Goal: Information Seeking & Learning: Check status

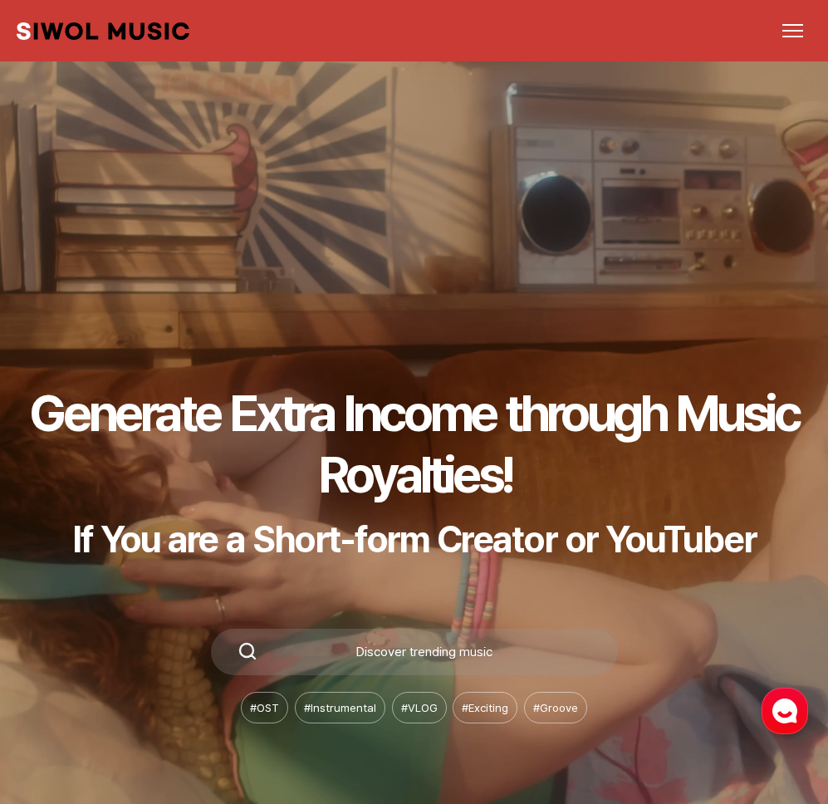
click at [0, 0] on link "Dashboard" at bounding box center [0, 0] width 0 height 0
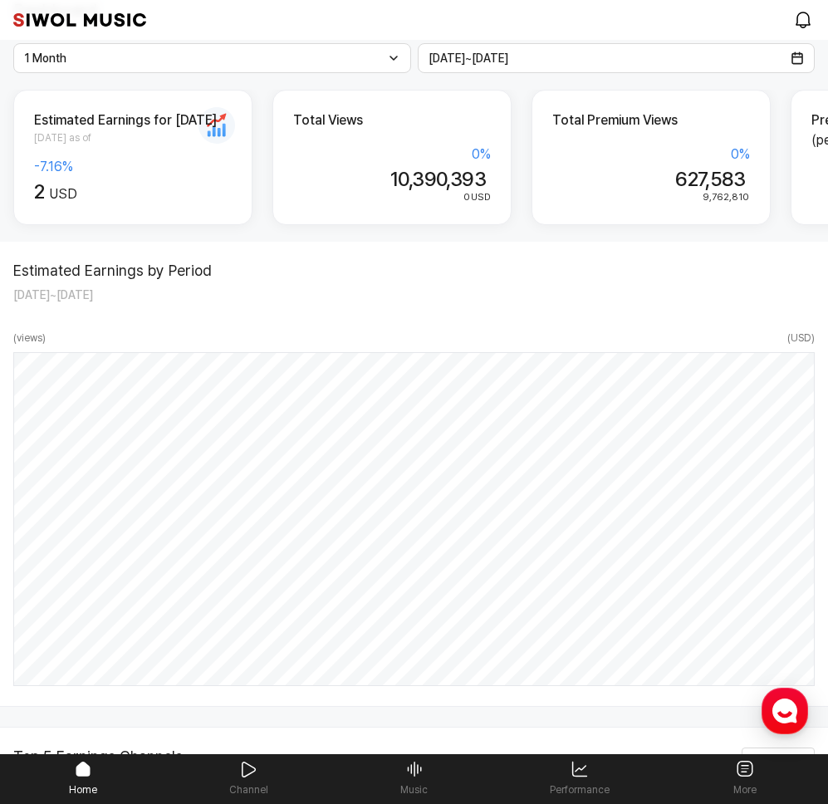
scroll to position [121, 0]
click at [563, 778] on link "Performance" at bounding box center [579, 778] width 165 height 48
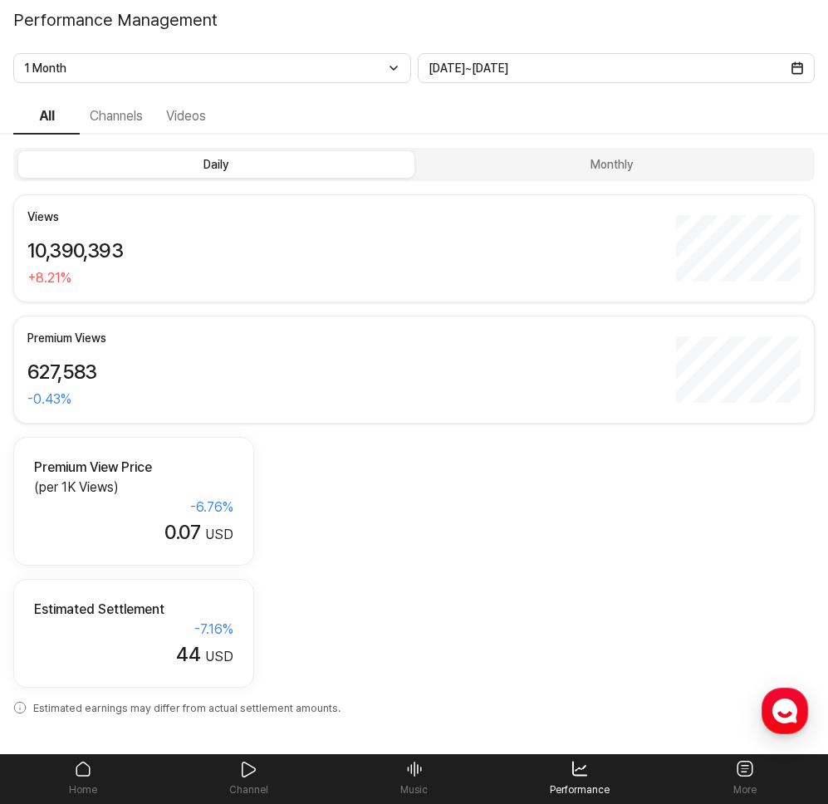
click at [730, 763] on link "More" at bounding box center [745, 778] width 165 height 48
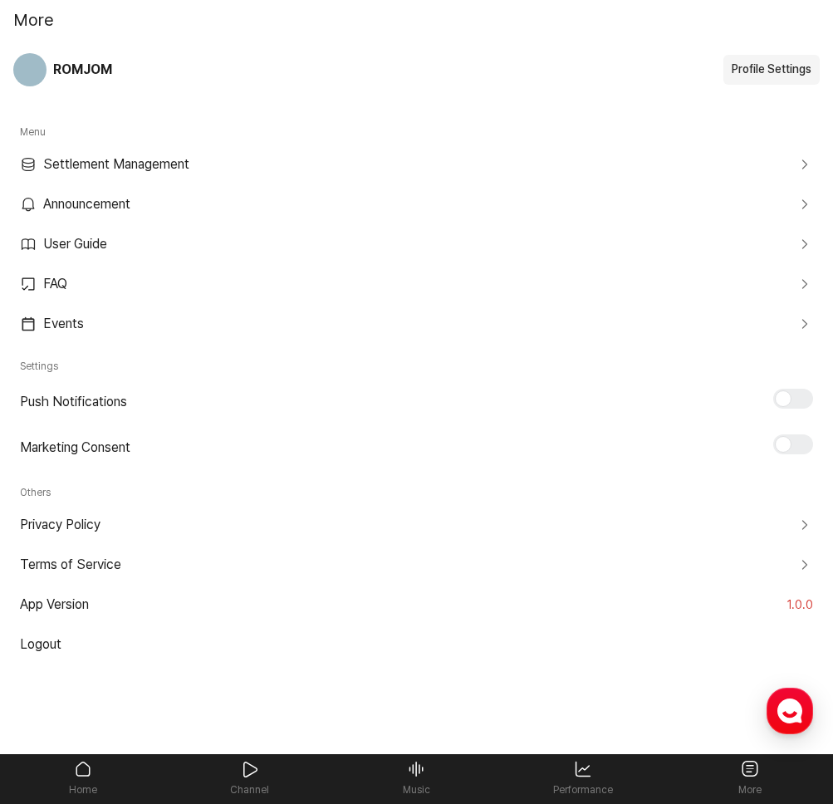
click at [84, 203] on link "Announcement" at bounding box center [416, 204] width 807 height 40
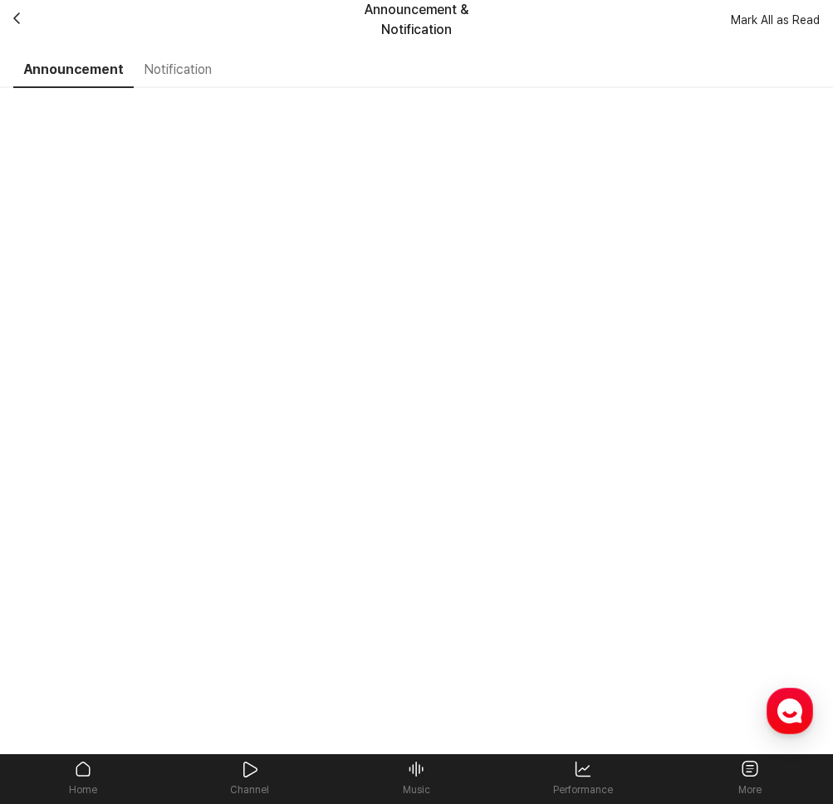
click at [178, 81] on button "Notification" at bounding box center [178, 70] width 88 height 35
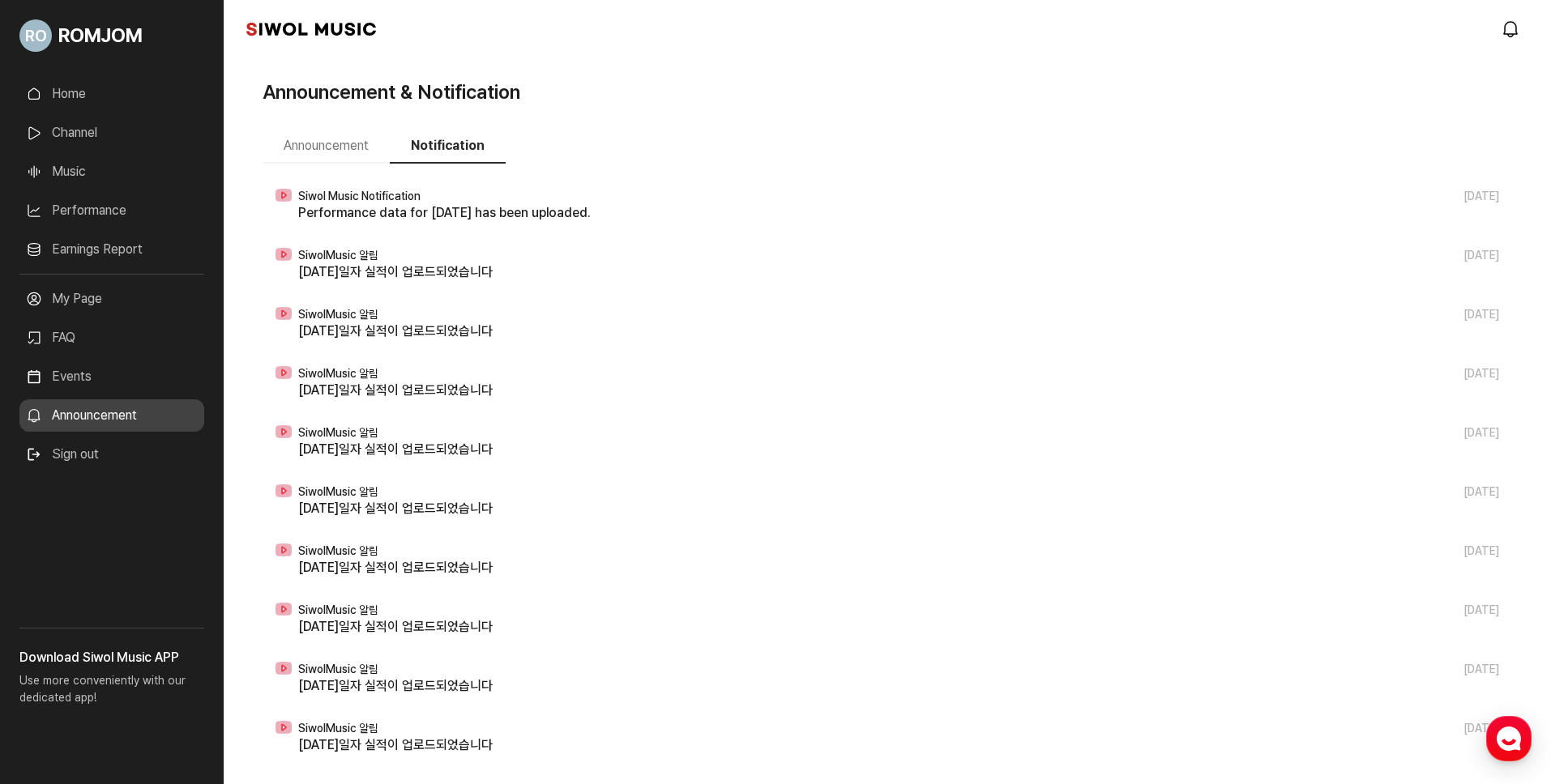
click at [352, 160] on button "Announcement" at bounding box center [326, 146] width 127 height 34
click at [431, 155] on button "Notification" at bounding box center [448, 146] width 116 height 34
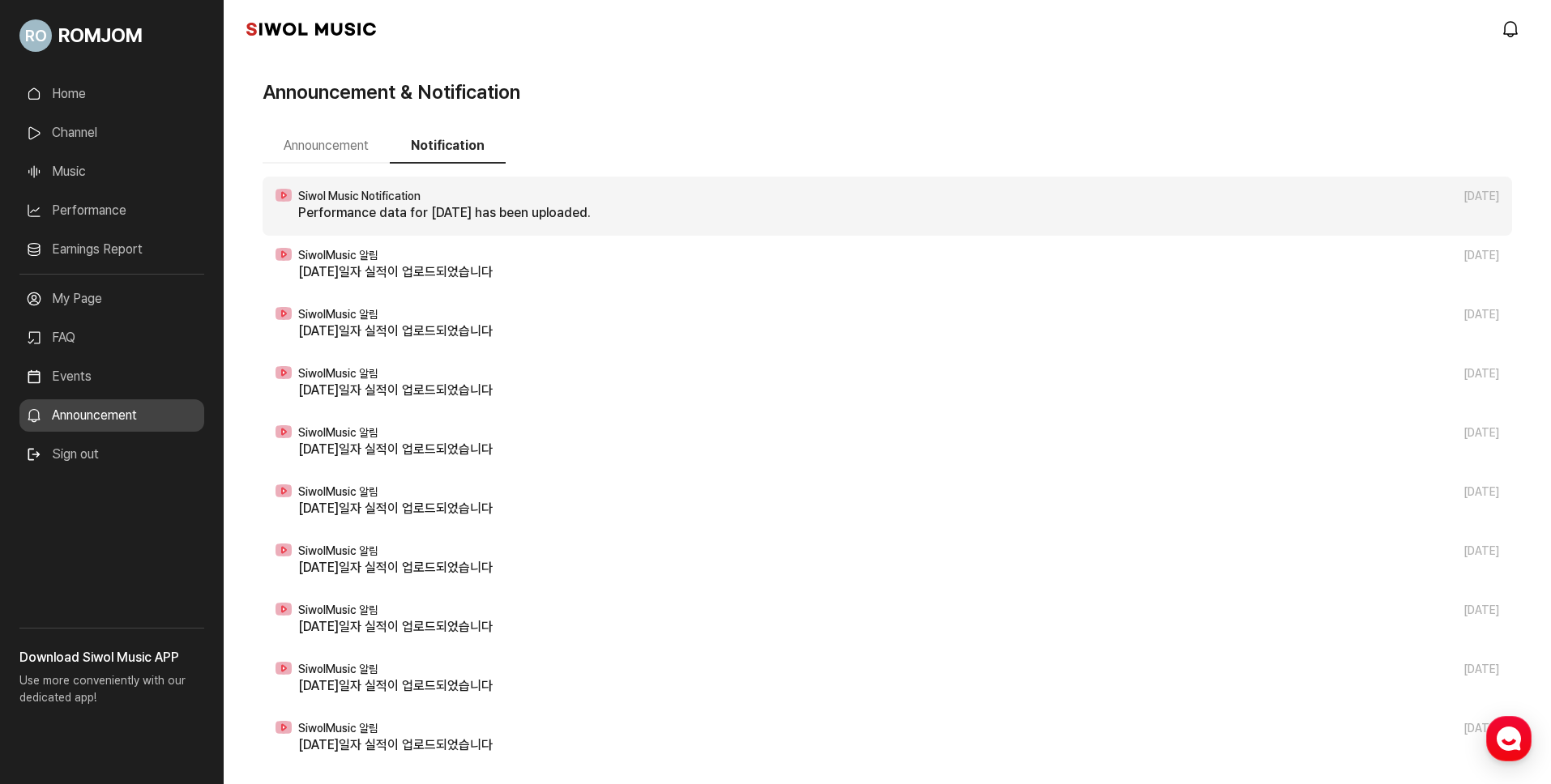
click at [433, 216] on p "Performance data for 2025-08-08 has been uploaded." at bounding box center [898, 214] width 1201 height 20
click at [559, 210] on p "Performance data for 2025-08-08 has been uploaded." at bounding box center [898, 214] width 1201 height 20
click at [560, 210] on p "Performance data for 2025-08-08 has been uploaded." at bounding box center [898, 214] width 1201 height 20
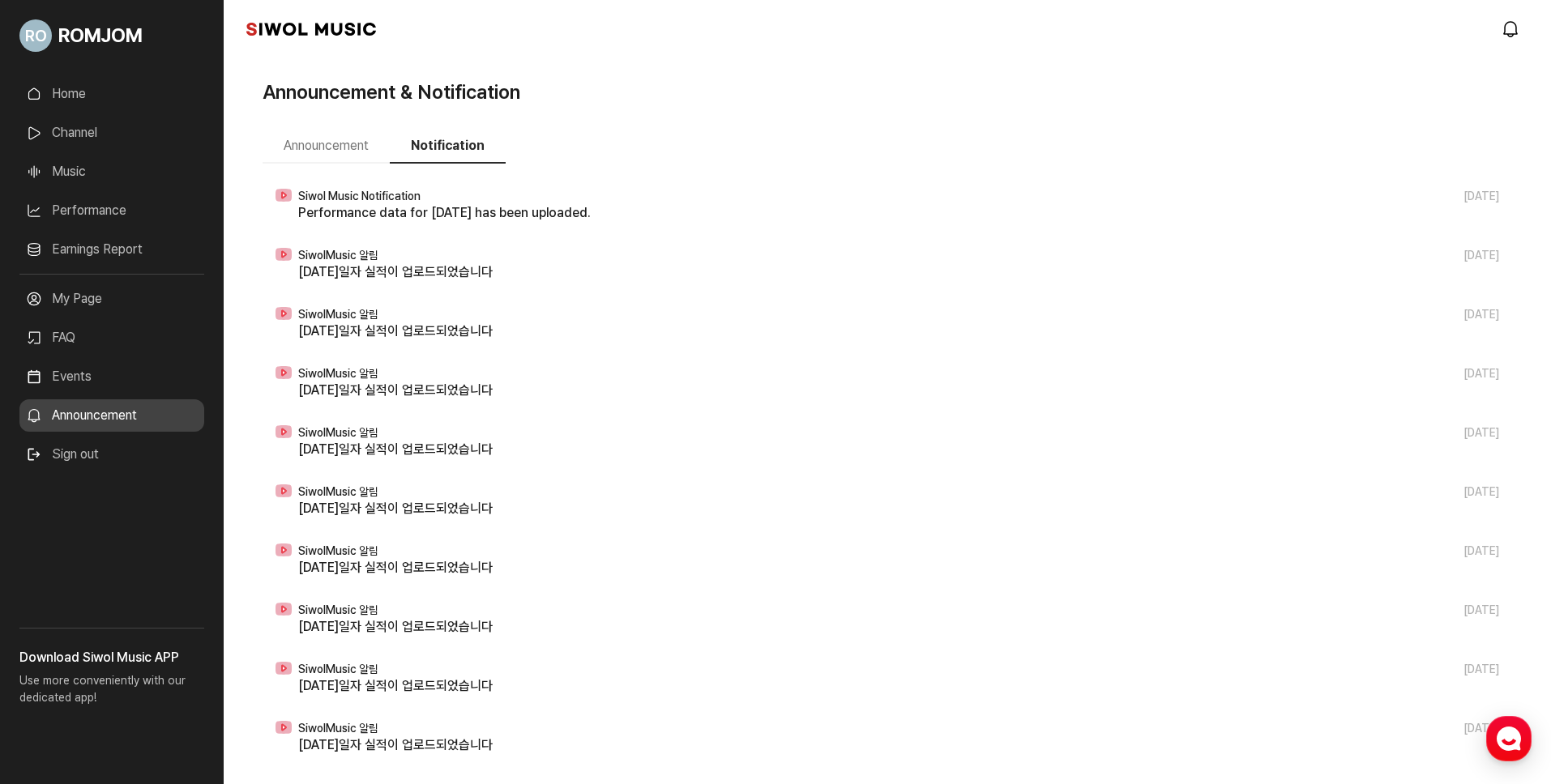
click at [717, 101] on div "Announcement & Notification" at bounding box center [887, 93] width 1250 height 29
click at [787, 131] on ul "Announcement Notification" at bounding box center [887, 146] width 1250 height 34
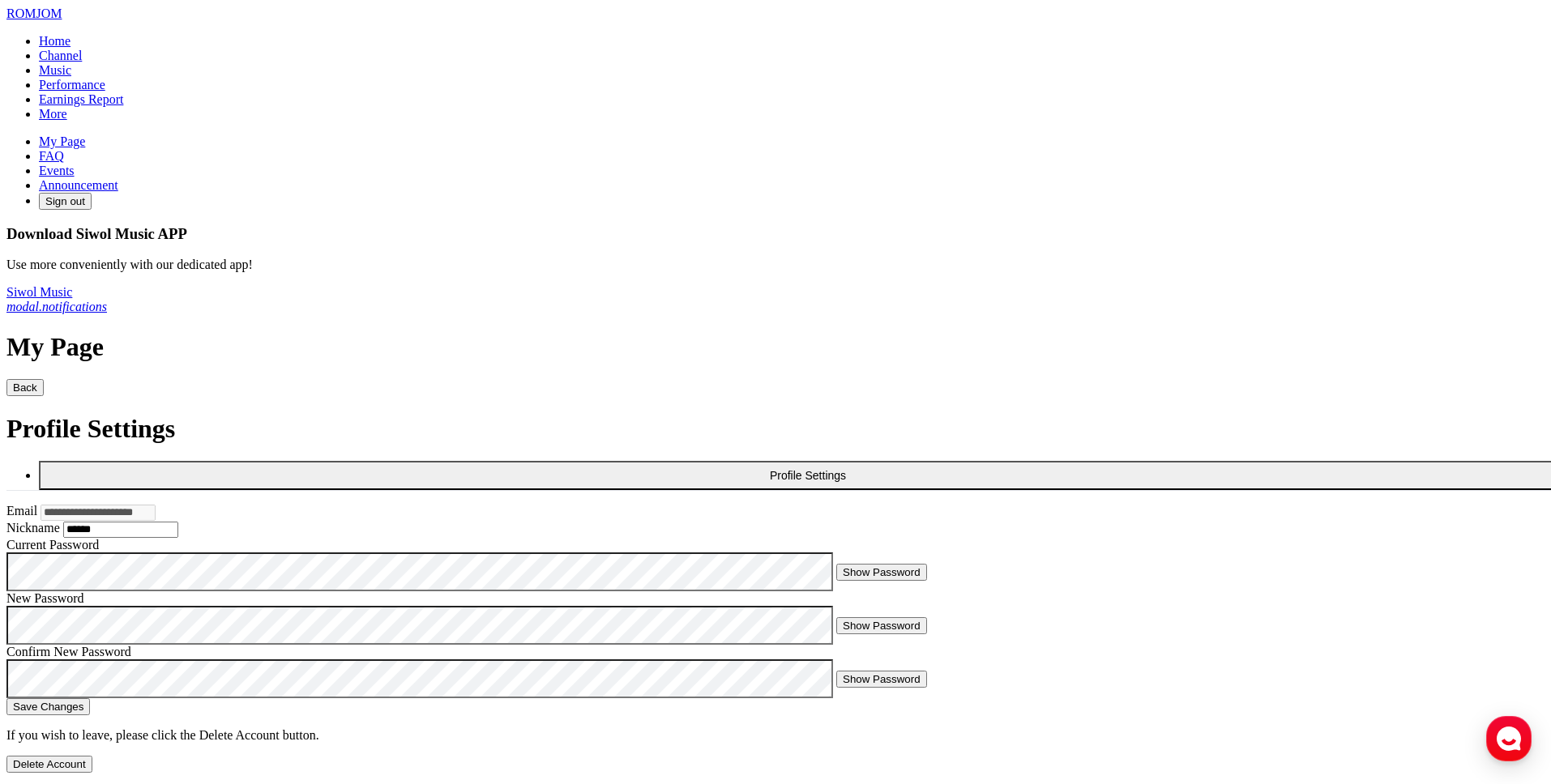
click at [85, 148] on link "My Page" at bounding box center [61, 141] width 46 height 14
click at [122, 106] on link "Earnings Report" at bounding box center [81, 99] width 84 height 14
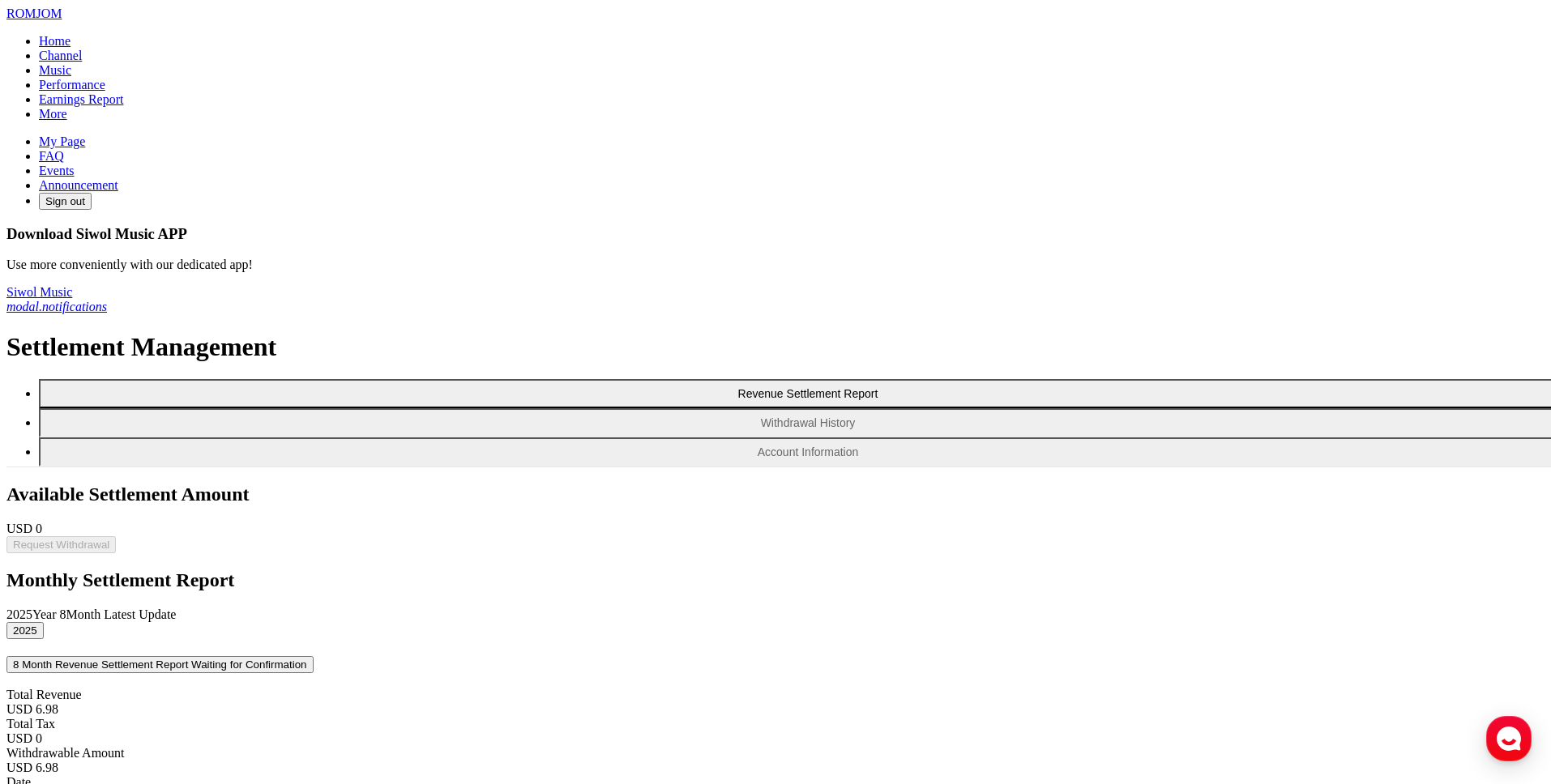
click at [74, 177] on link "Events" at bounding box center [57, 171] width 36 height 14
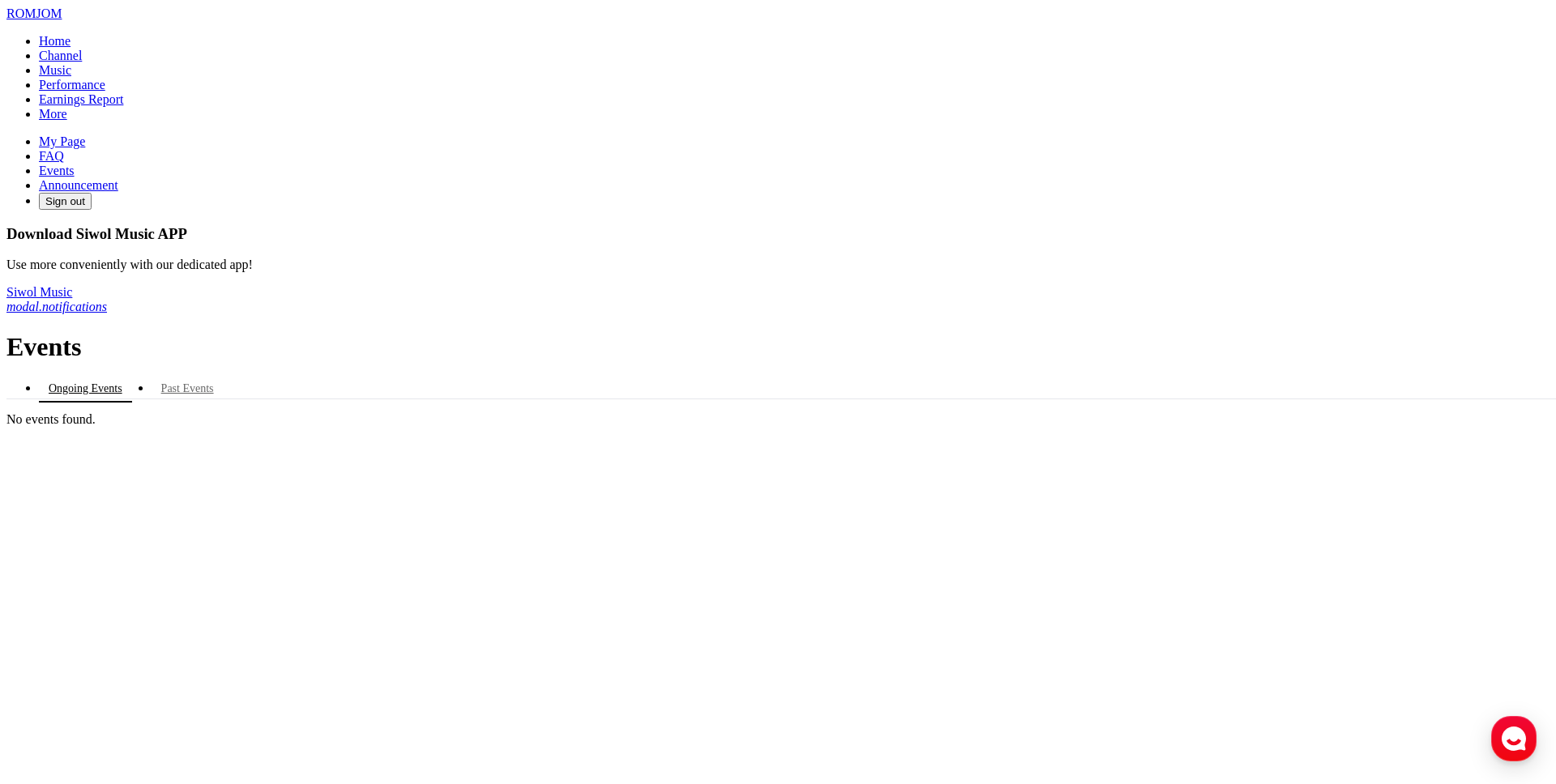
click at [115, 192] on link "Announcement" at bounding box center [78, 185] width 79 height 14
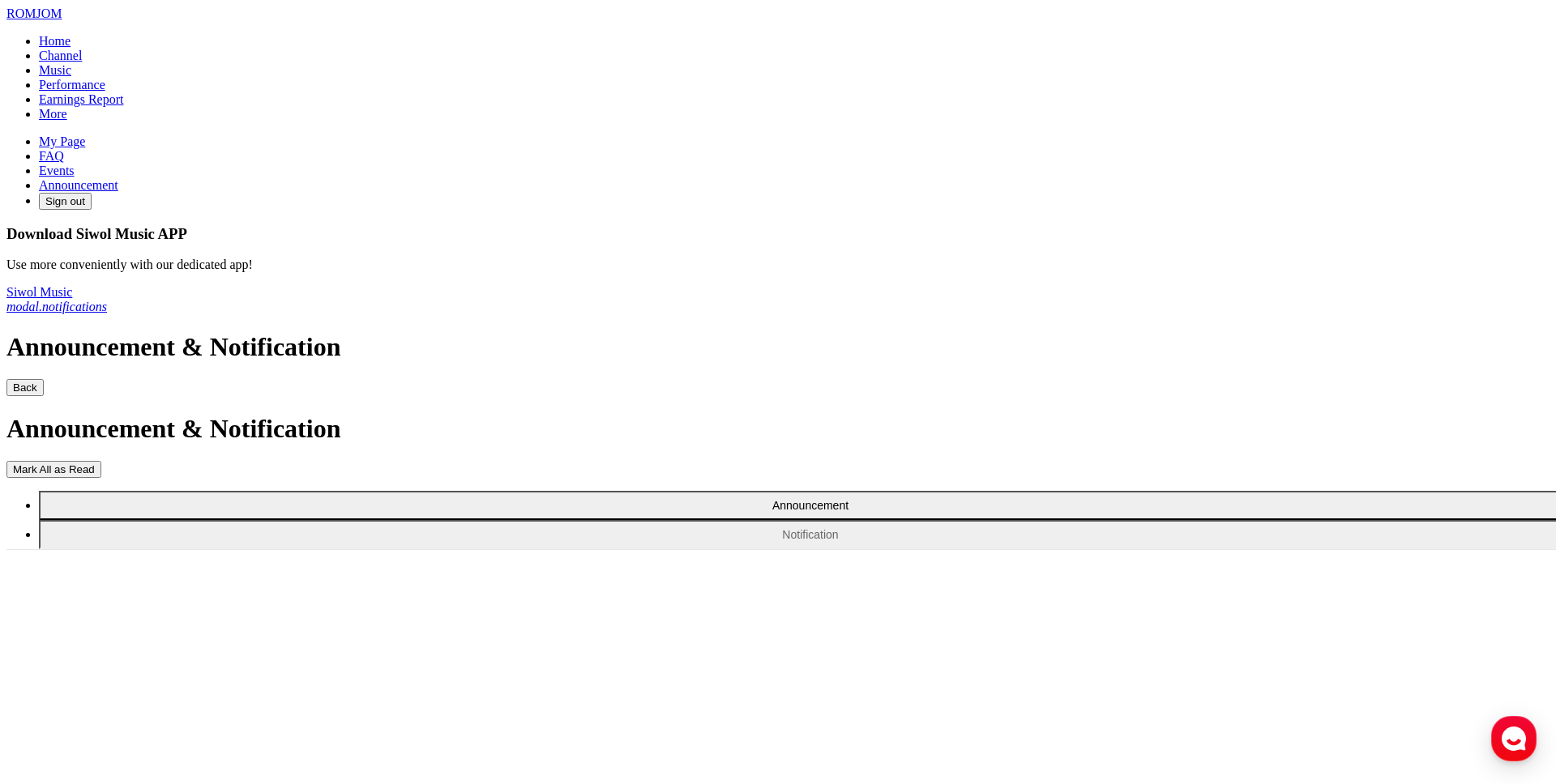
click at [399, 520] on button "Notification" at bounding box center [811, 534] width 1543 height 29
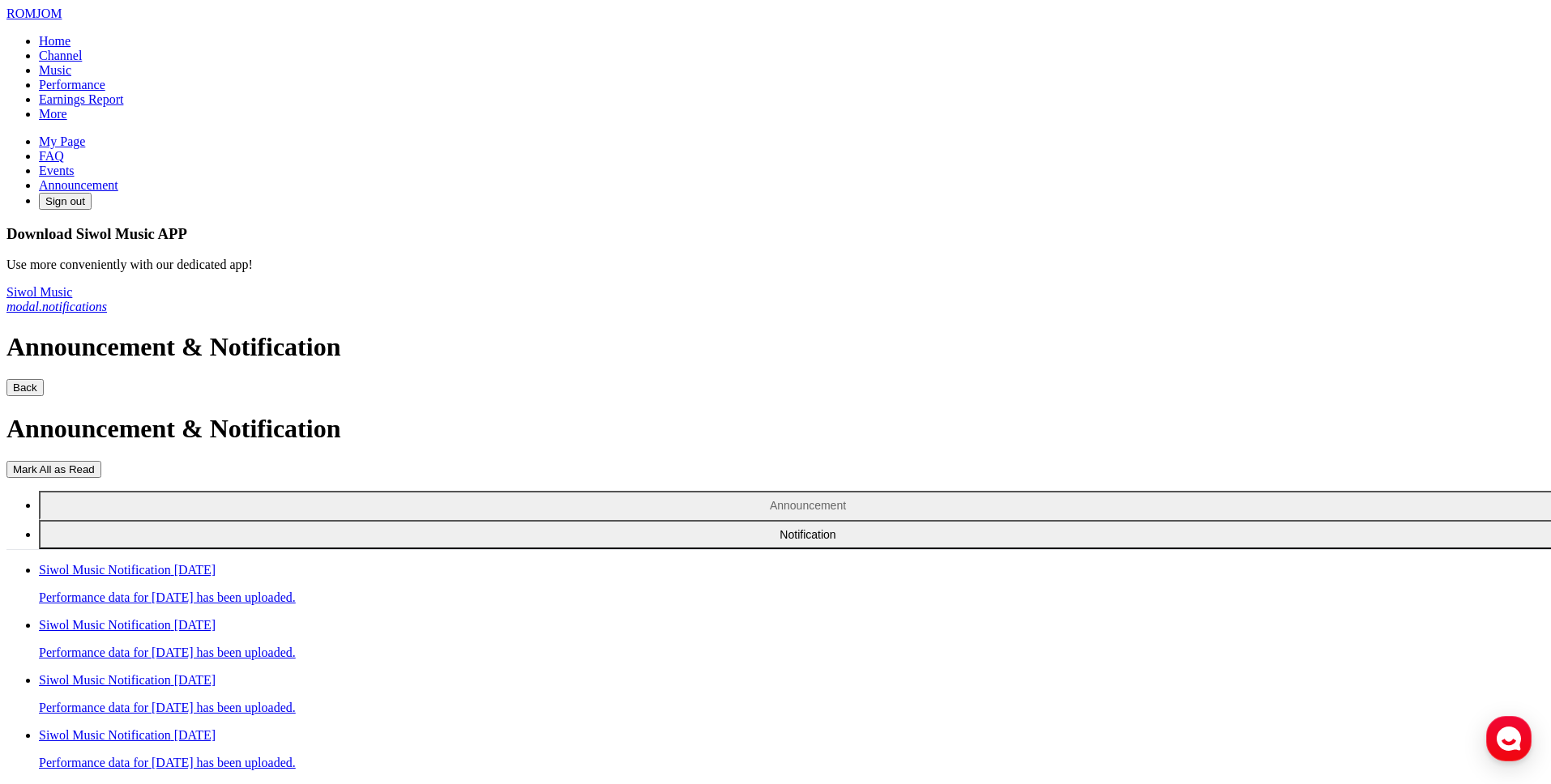
click at [670, 333] on div "Announcement & Notification" at bounding box center [776, 347] width 1538 height 30
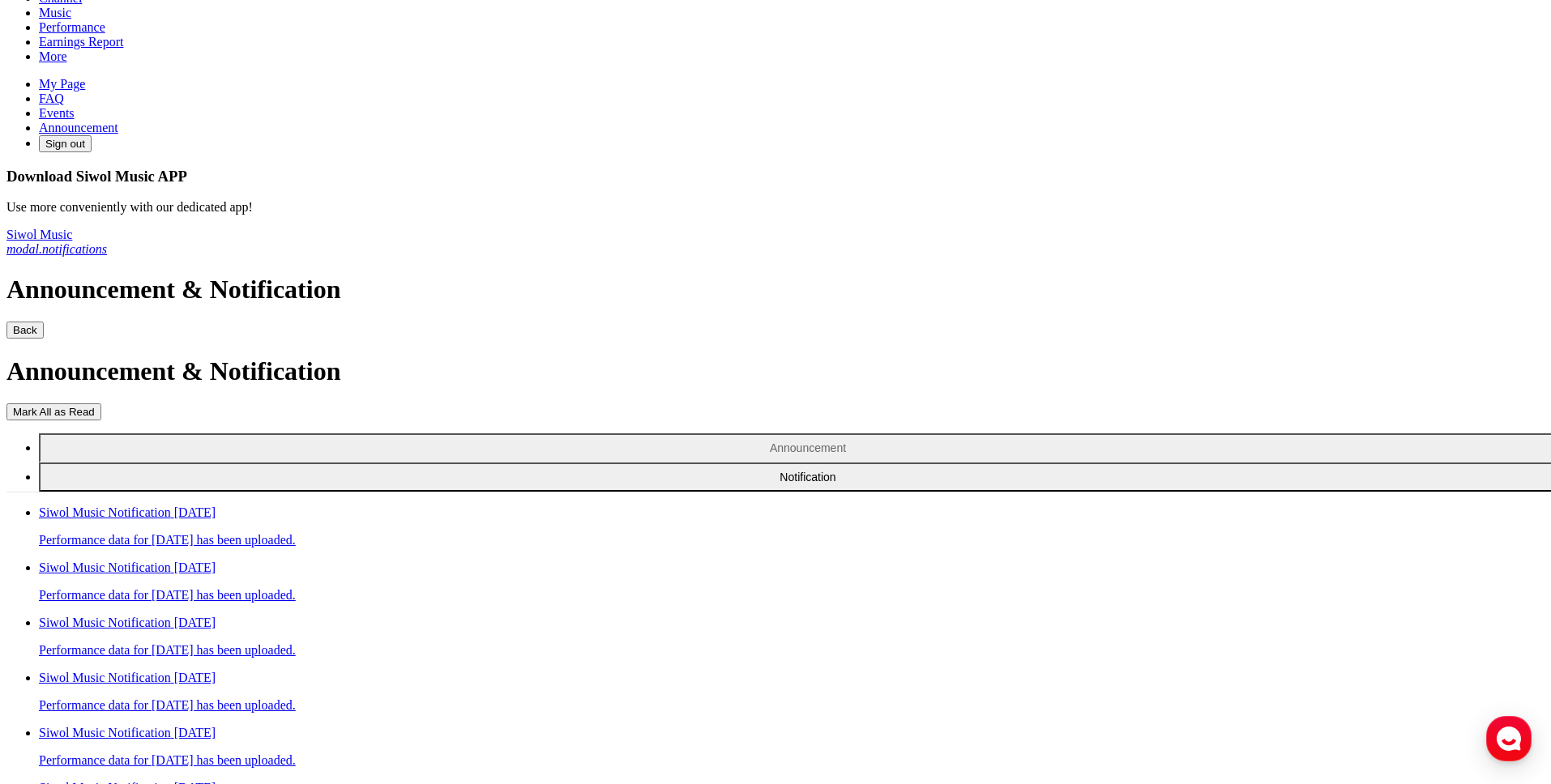
scroll to position [64, 0]
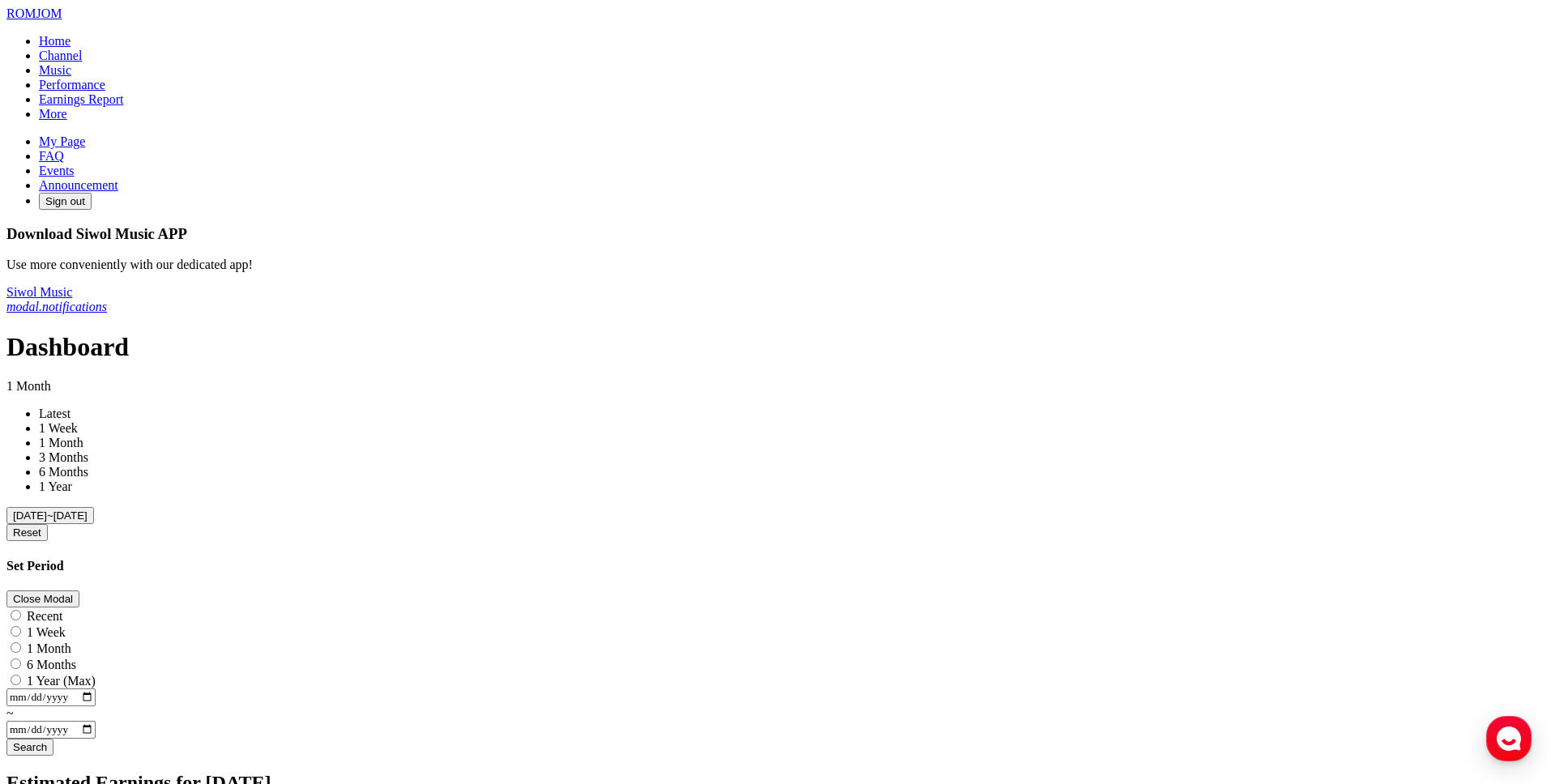
click at [89, 192] on link "Announcement" at bounding box center [78, 185] width 79 height 14
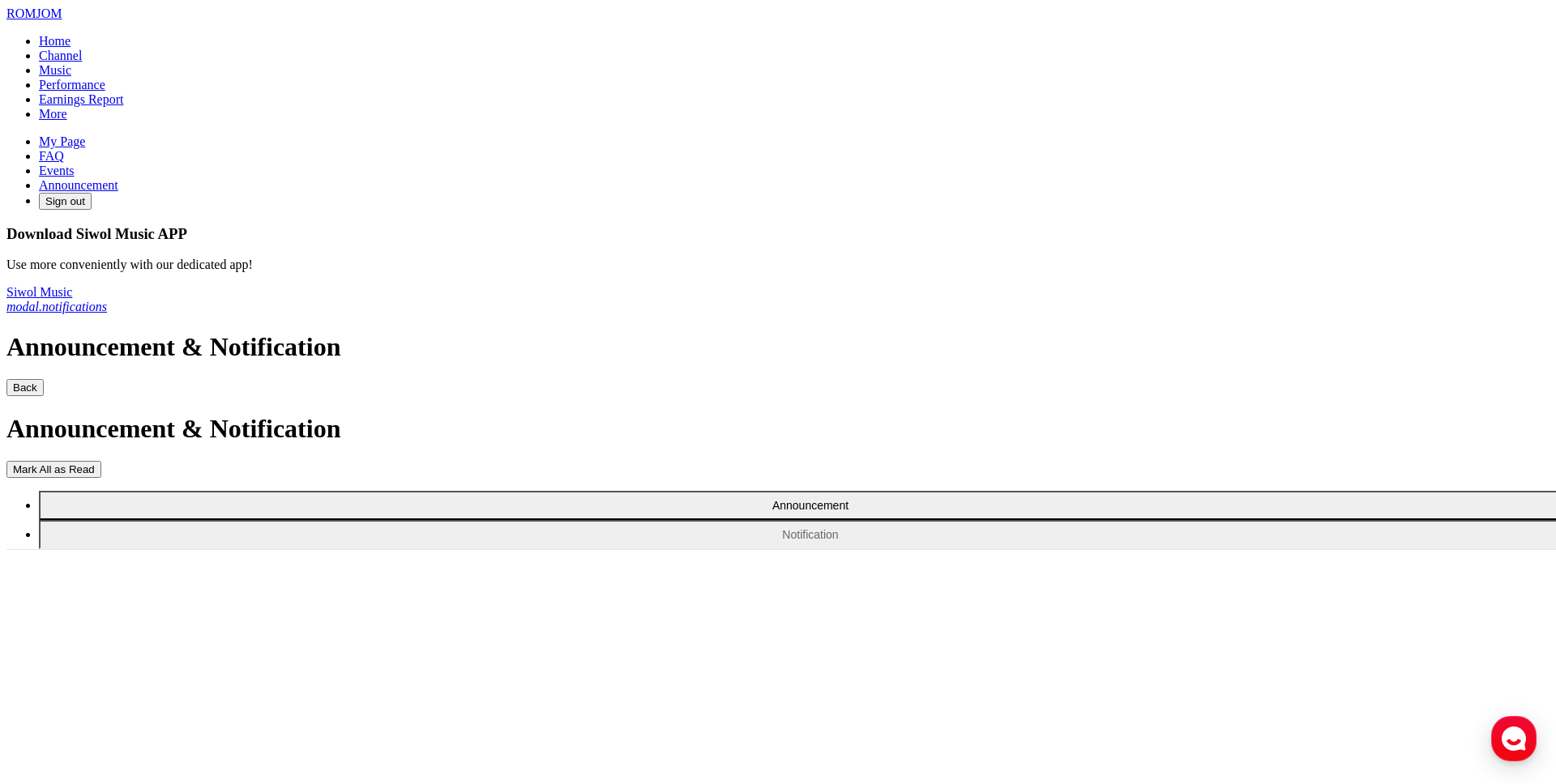
click at [419, 520] on button "Notification" at bounding box center [811, 534] width 1543 height 29
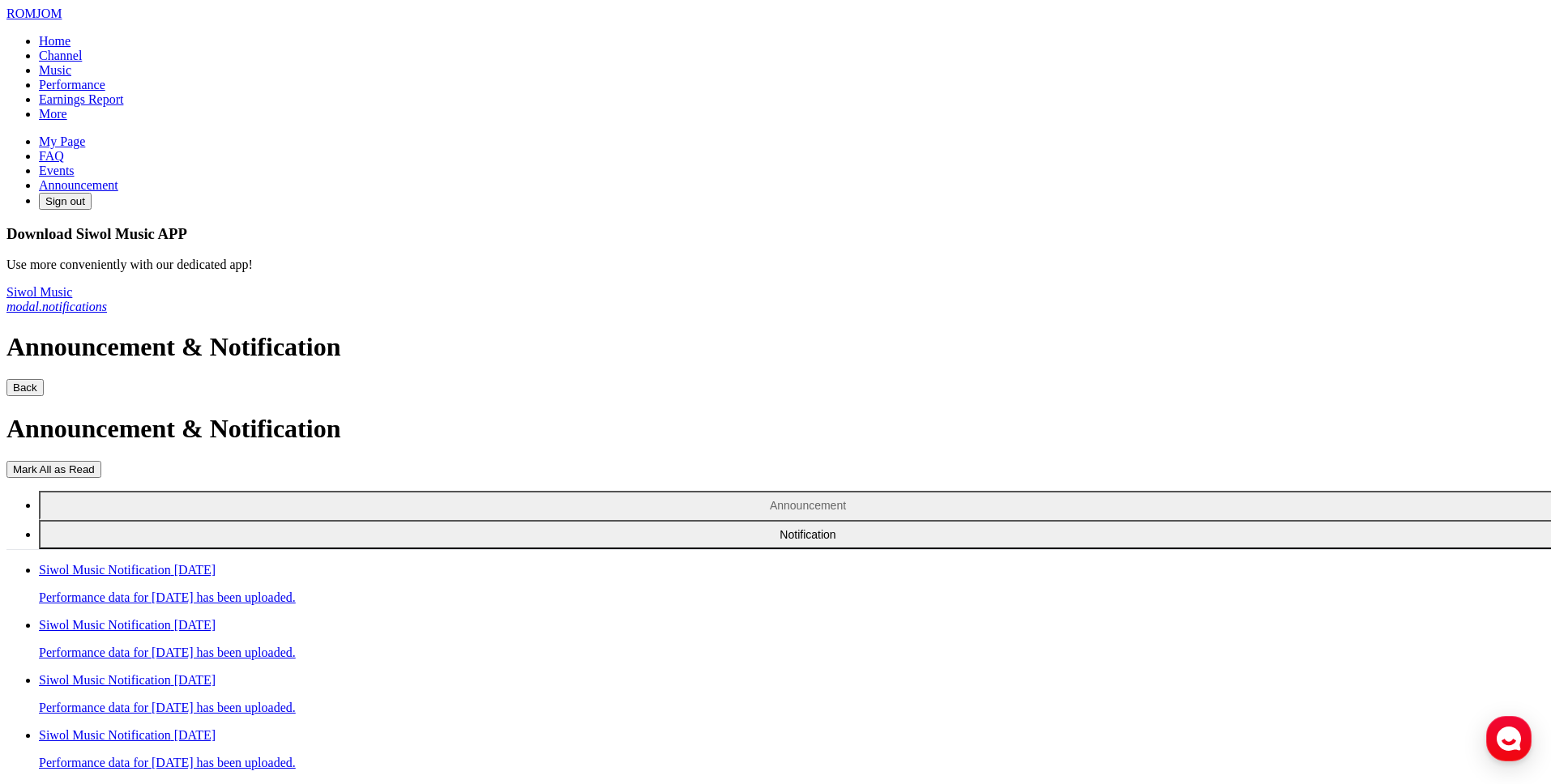
click at [61, 48] on link "Home" at bounding box center [55, 41] width 31 height 14
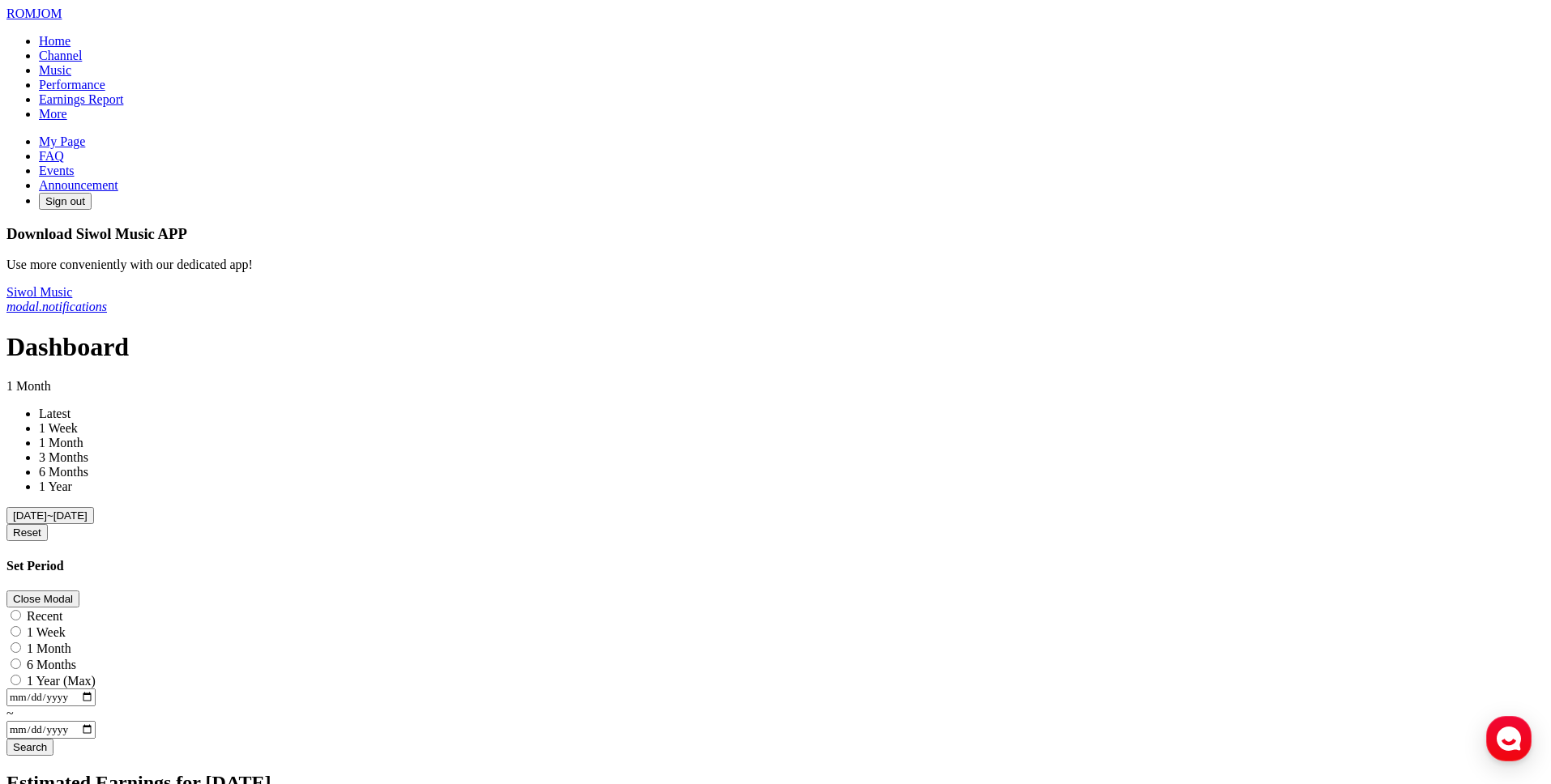
click at [113, 106] on link "Earnings Report" at bounding box center [81, 99] width 84 height 14
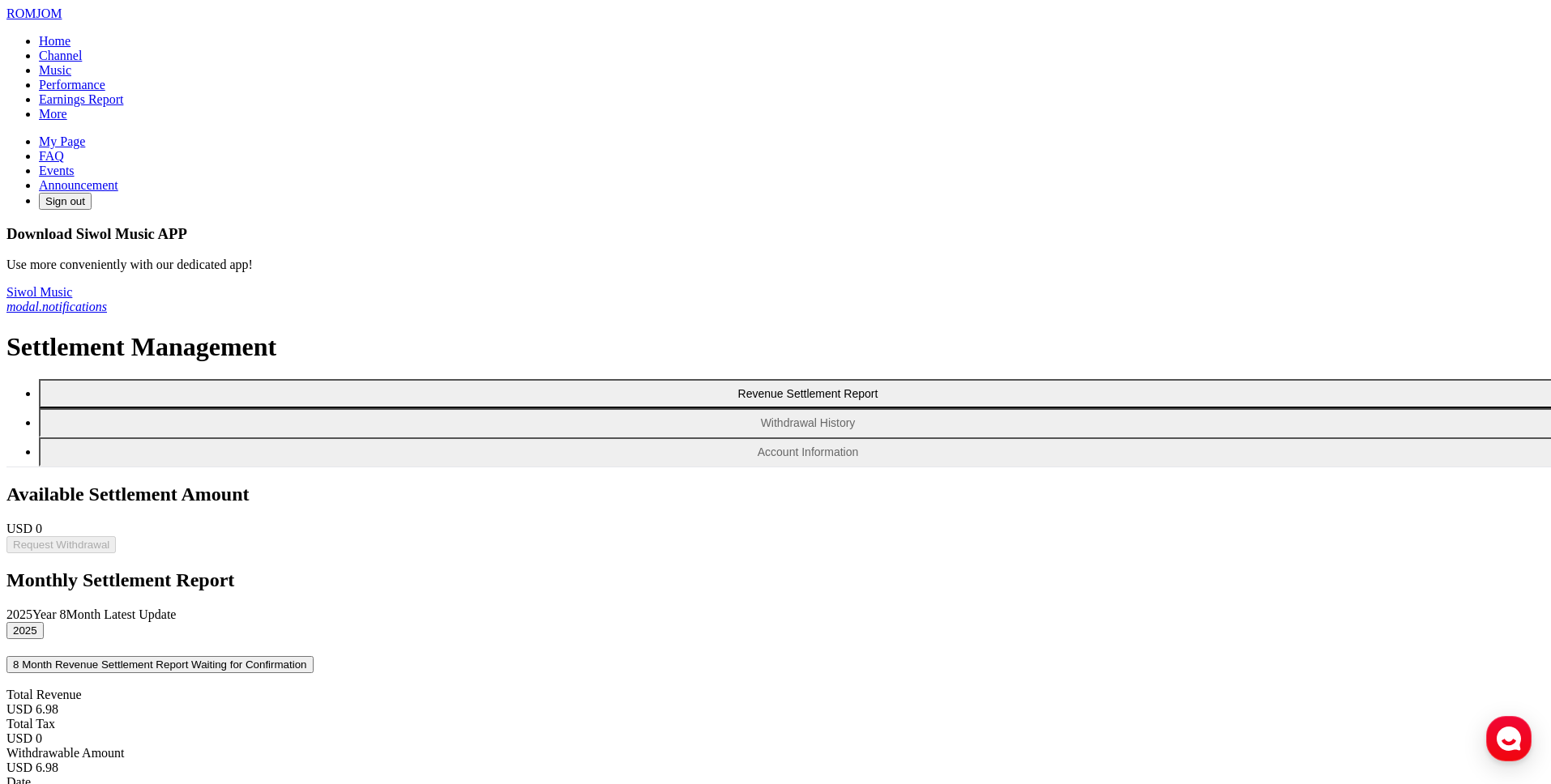
click at [85, 148] on link "My Page" at bounding box center [61, 141] width 46 height 14
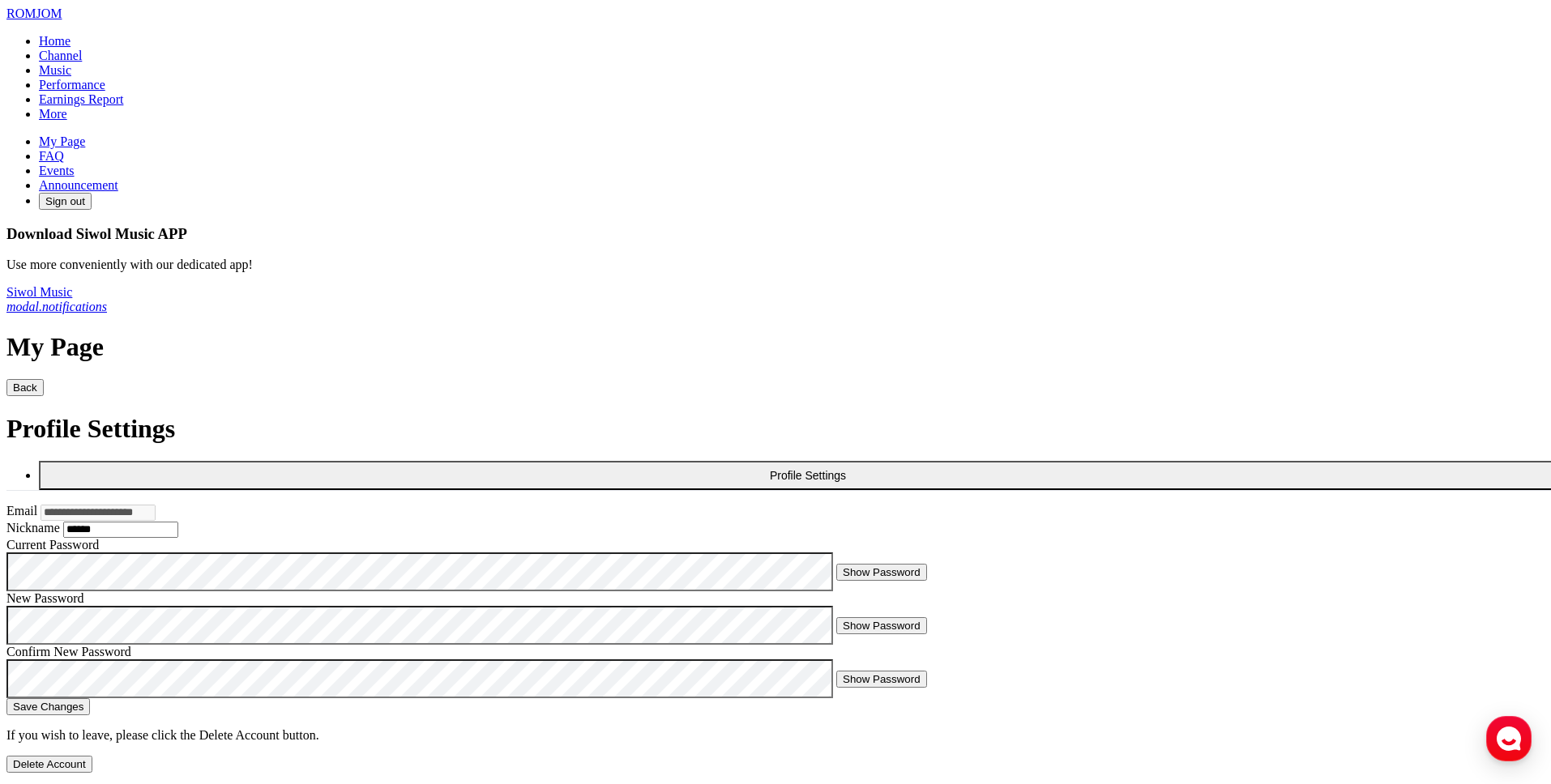
click at [123, 106] on link "Earnings Report" at bounding box center [81, 99] width 84 height 14
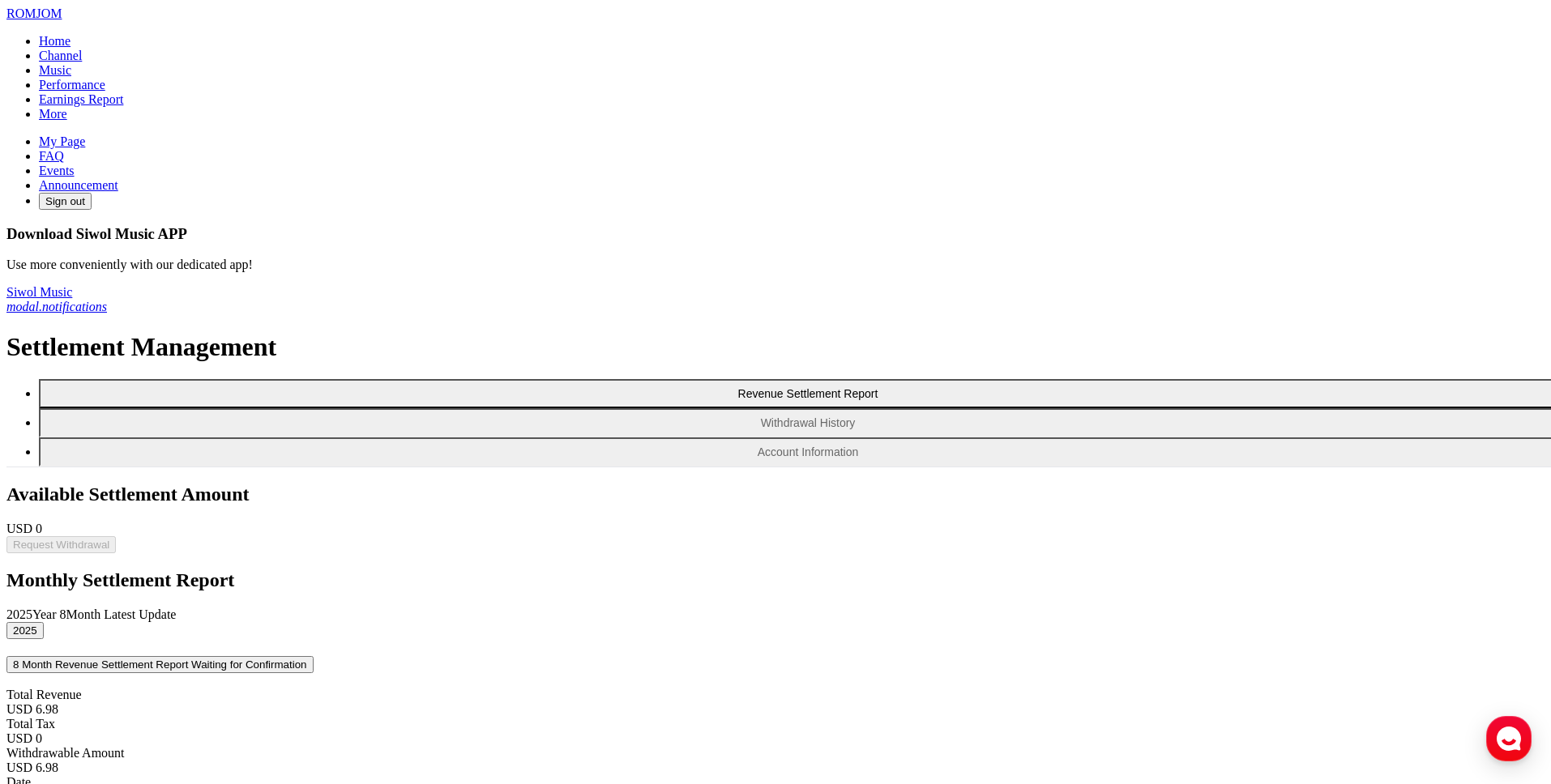
click at [105, 92] on link "Performance" at bounding box center [72, 85] width 66 height 14
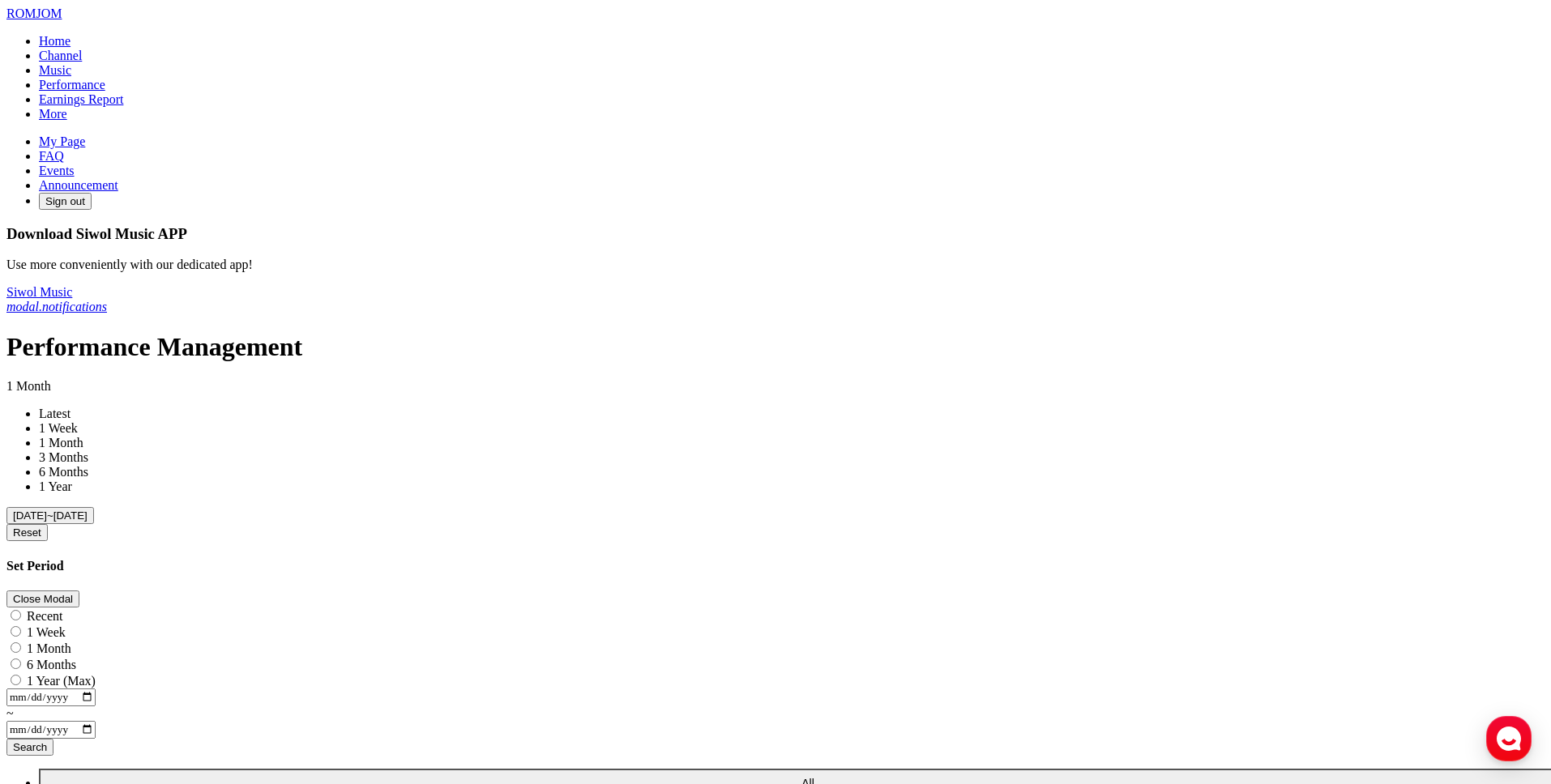
click at [71, 77] on link "Music" at bounding box center [55, 70] width 32 height 14
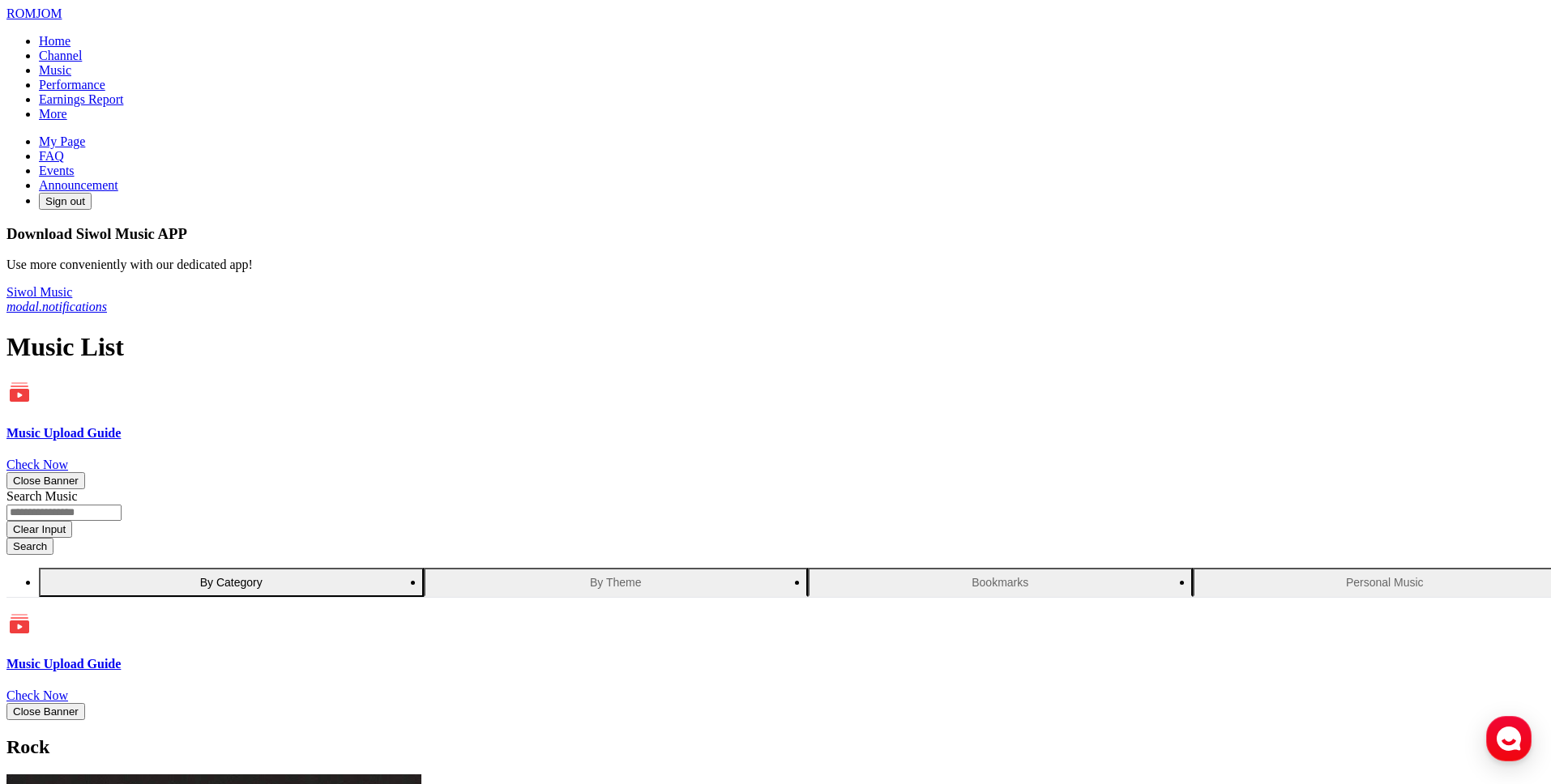
click at [70, 48] on link "Home" at bounding box center [55, 41] width 31 height 14
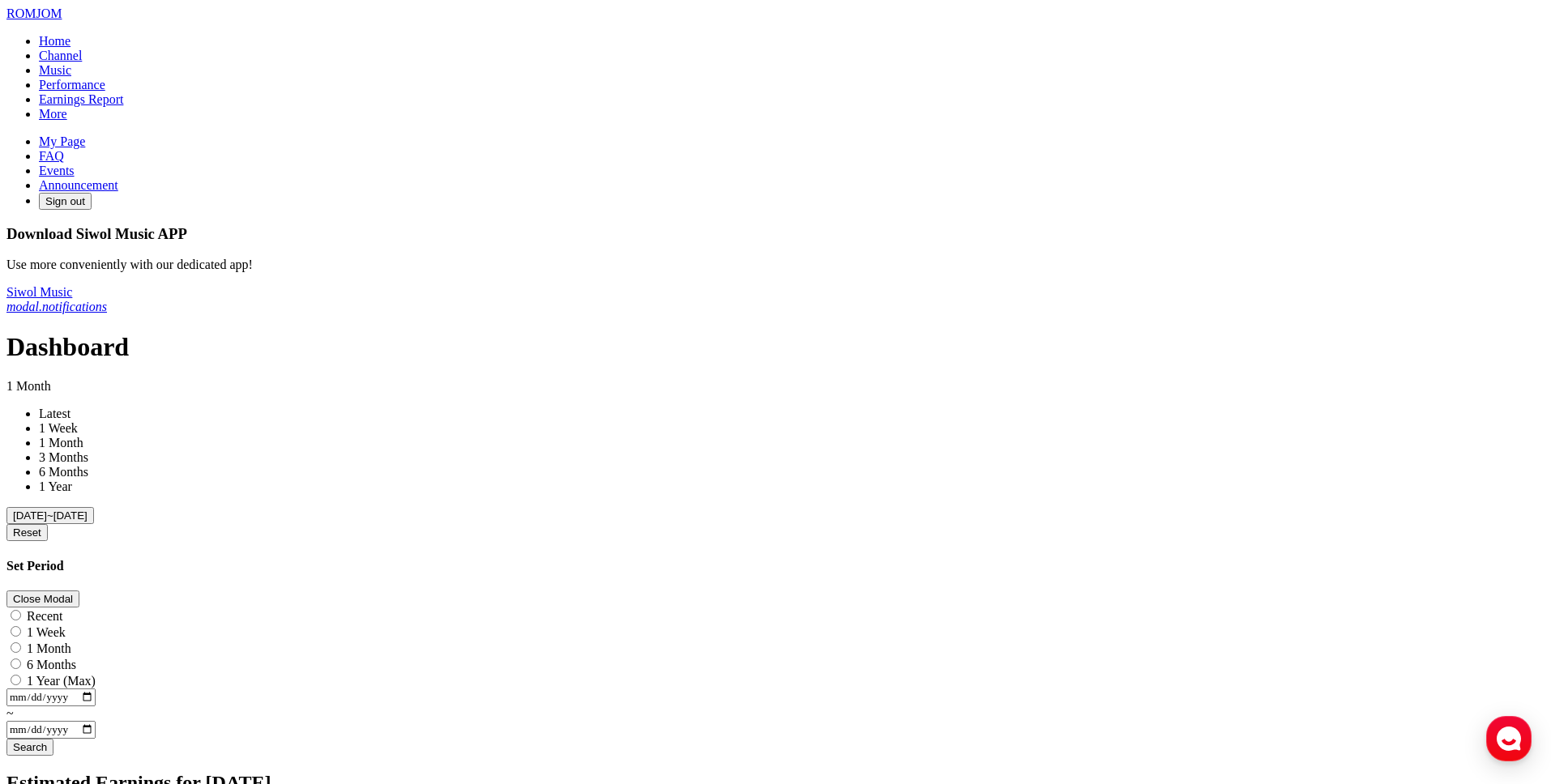
click at [85, 148] on link "My Page" at bounding box center [61, 141] width 46 height 14
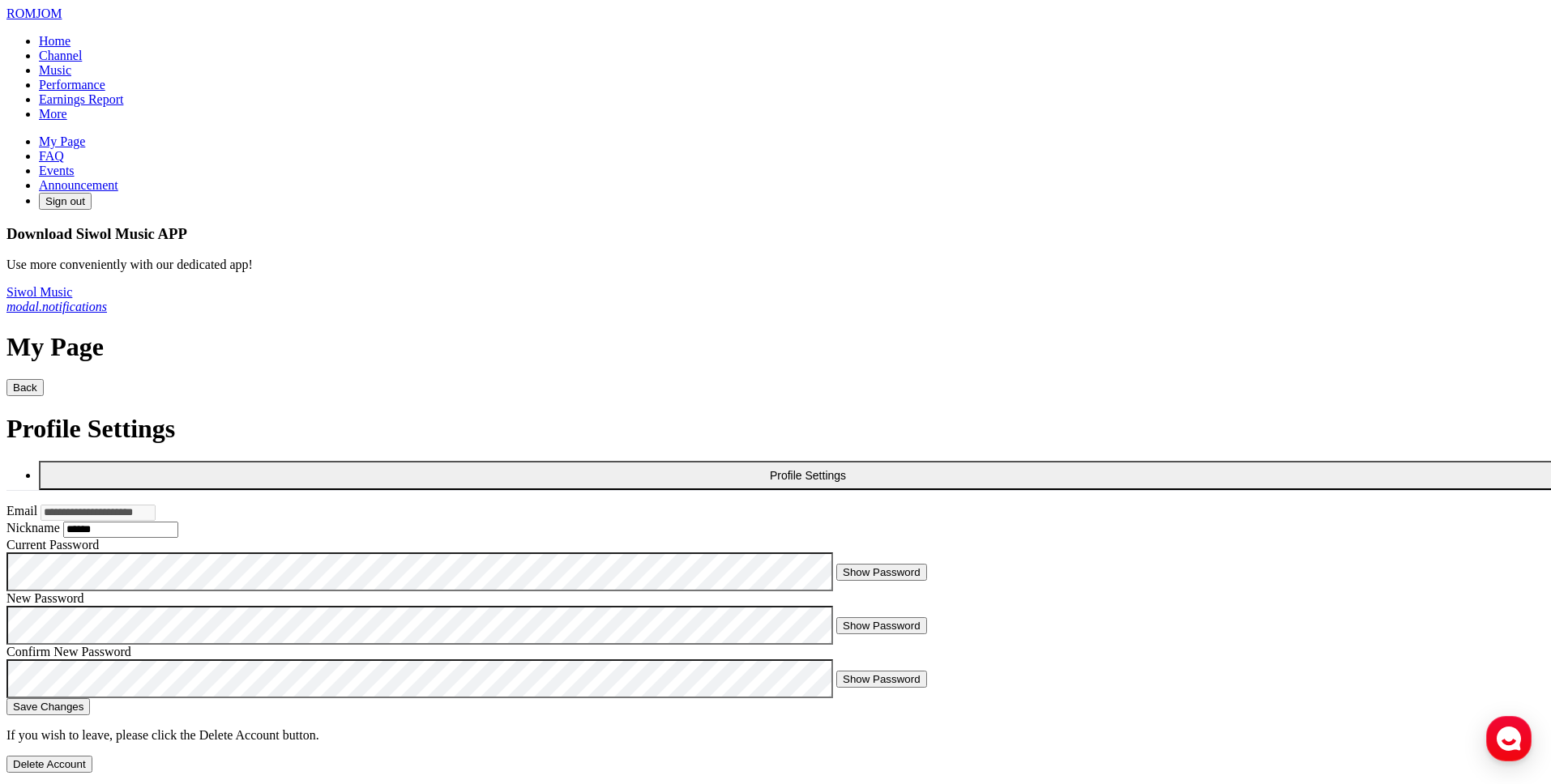
click at [64, 163] on link "FAQ" at bounding box center [52, 156] width 25 height 14
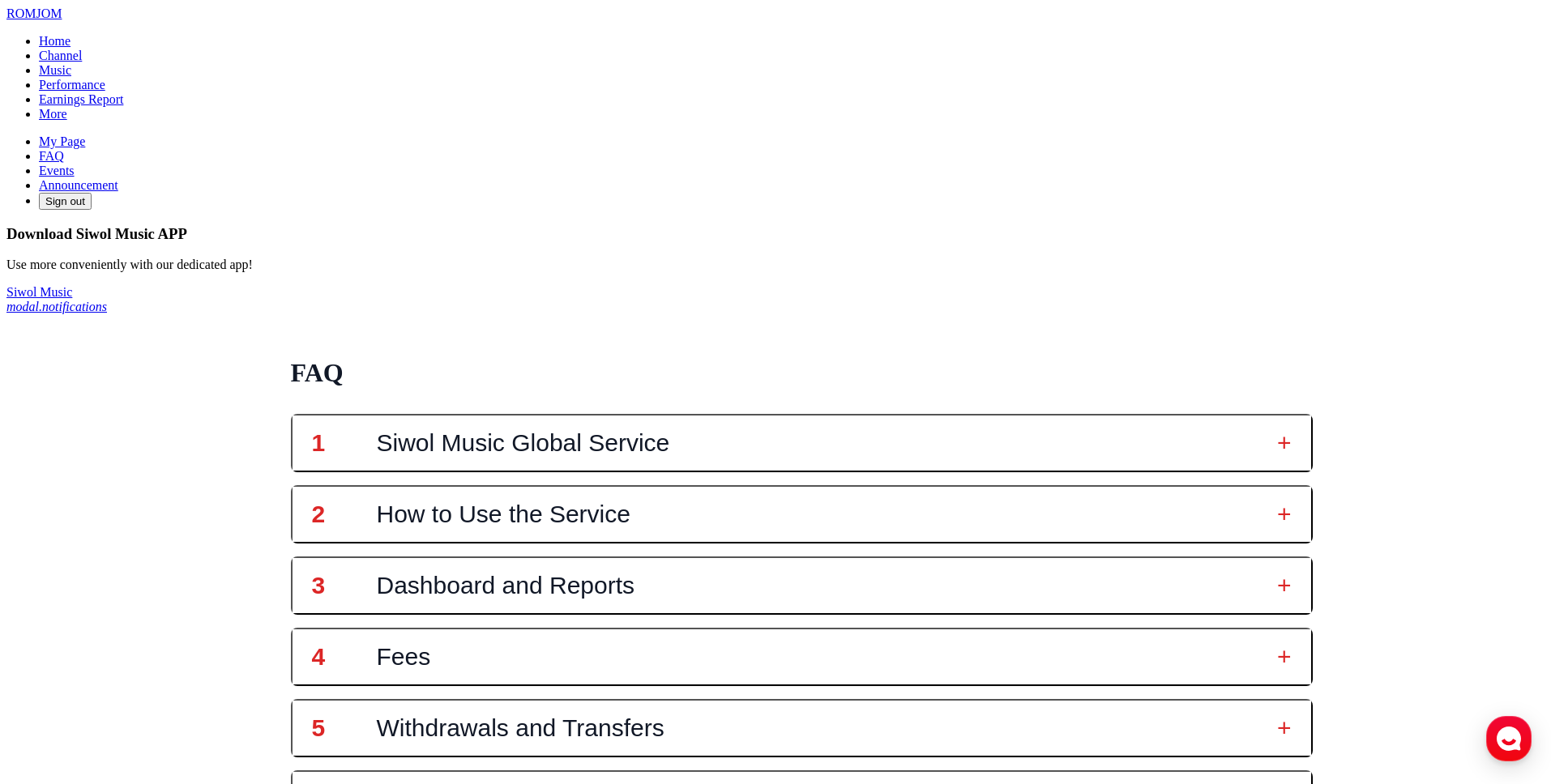
click at [74, 177] on link "Events" at bounding box center [57, 171] width 36 height 14
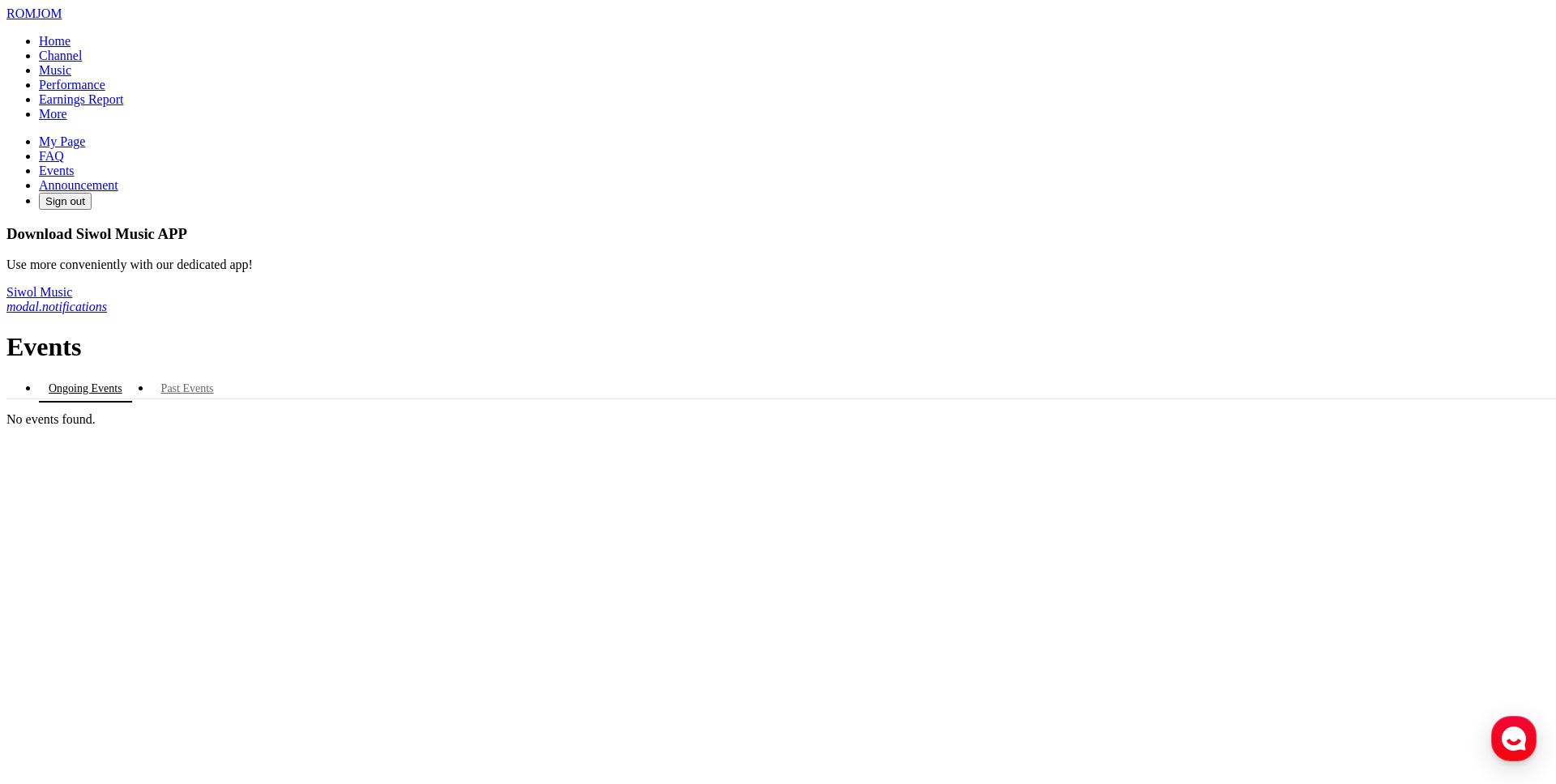
click at [64, 163] on link "FAQ" at bounding box center [52, 156] width 25 height 14
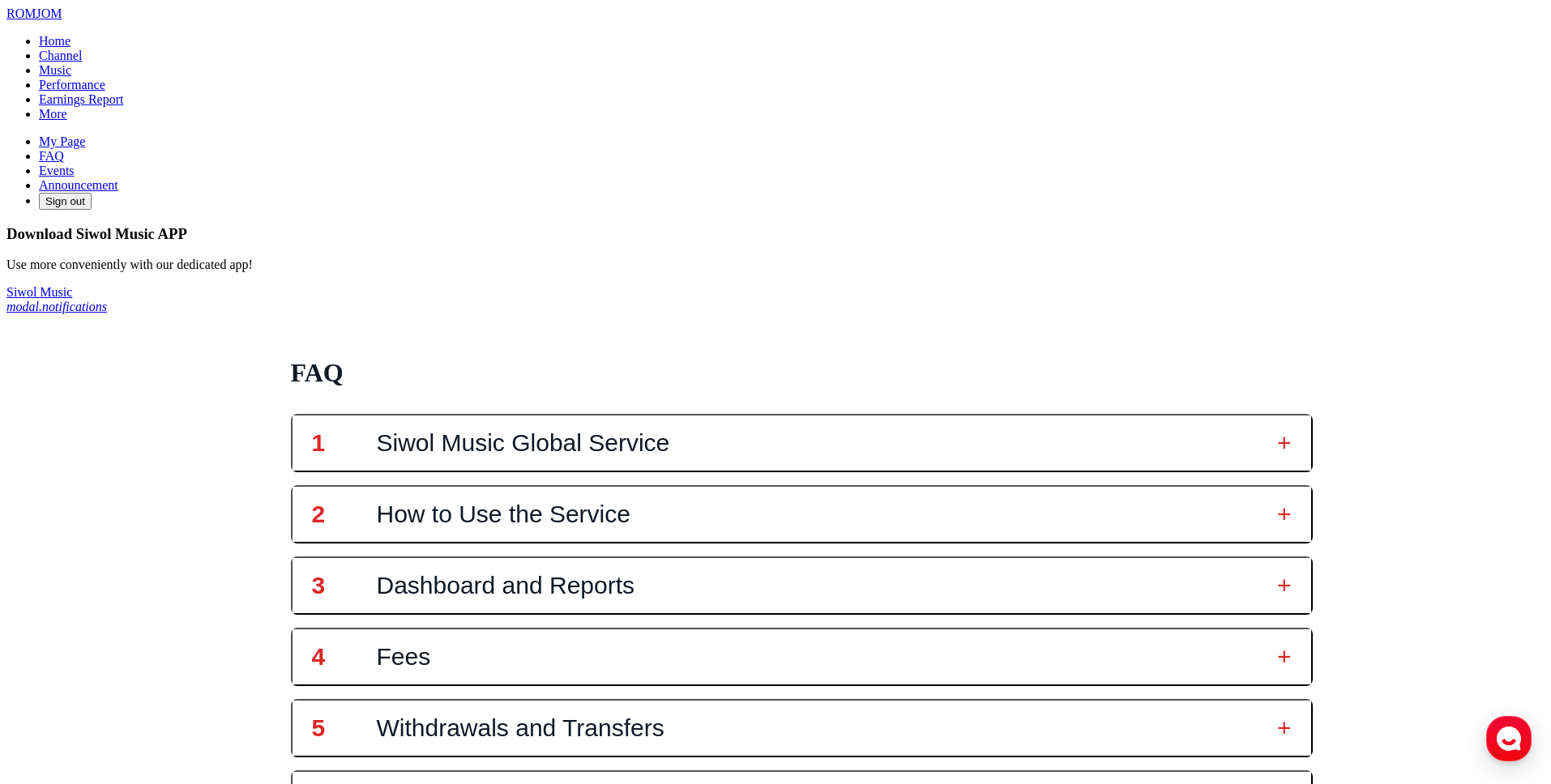
click at [74, 177] on link "Events" at bounding box center [57, 171] width 36 height 14
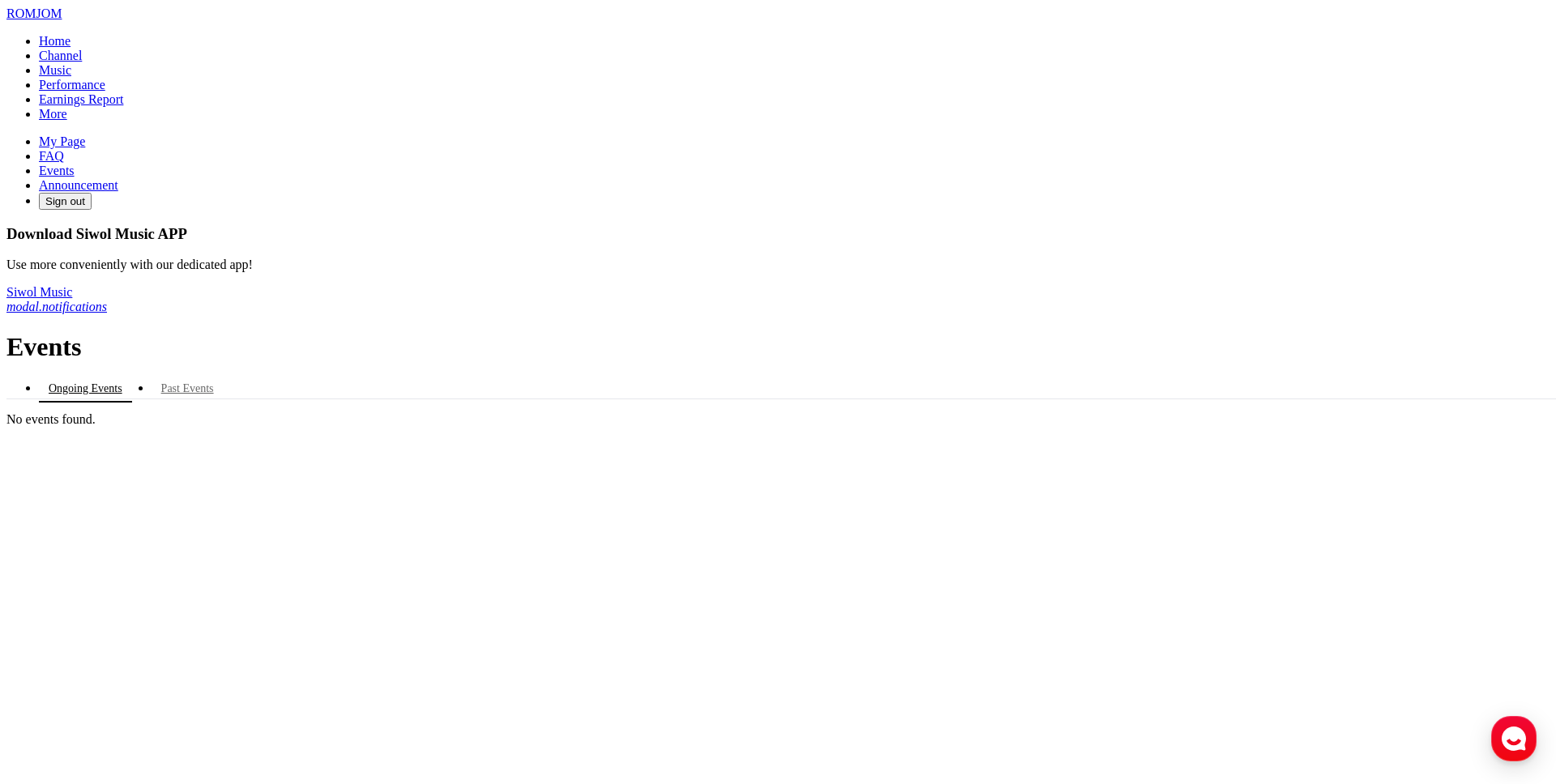
click at [113, 192] on link "Announcement" at bounding box center [78, 185] width 79 height 14
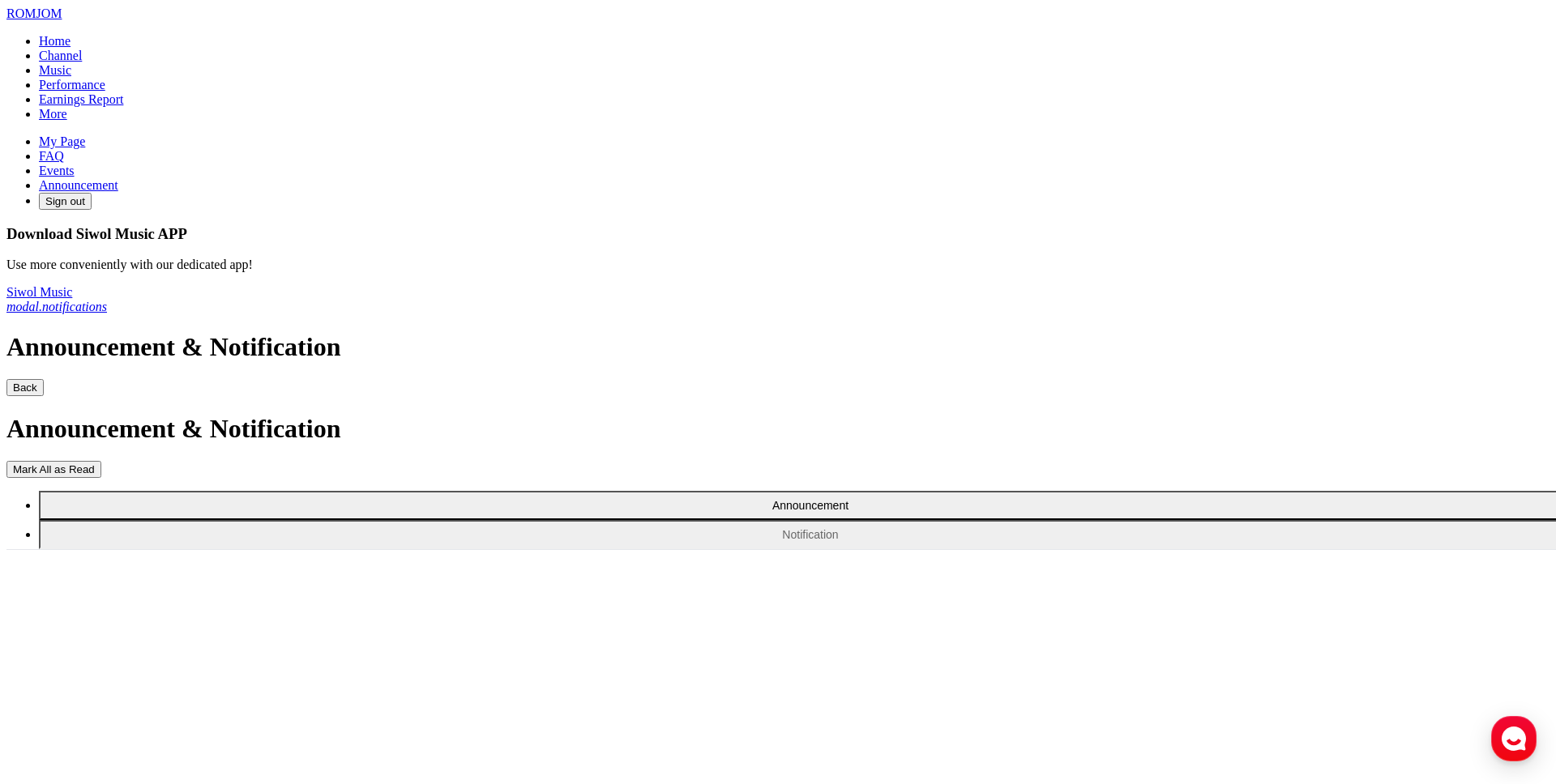
click at [382, 520] on button "Notification" at bounding box center [811, 534] width 1543 height 29
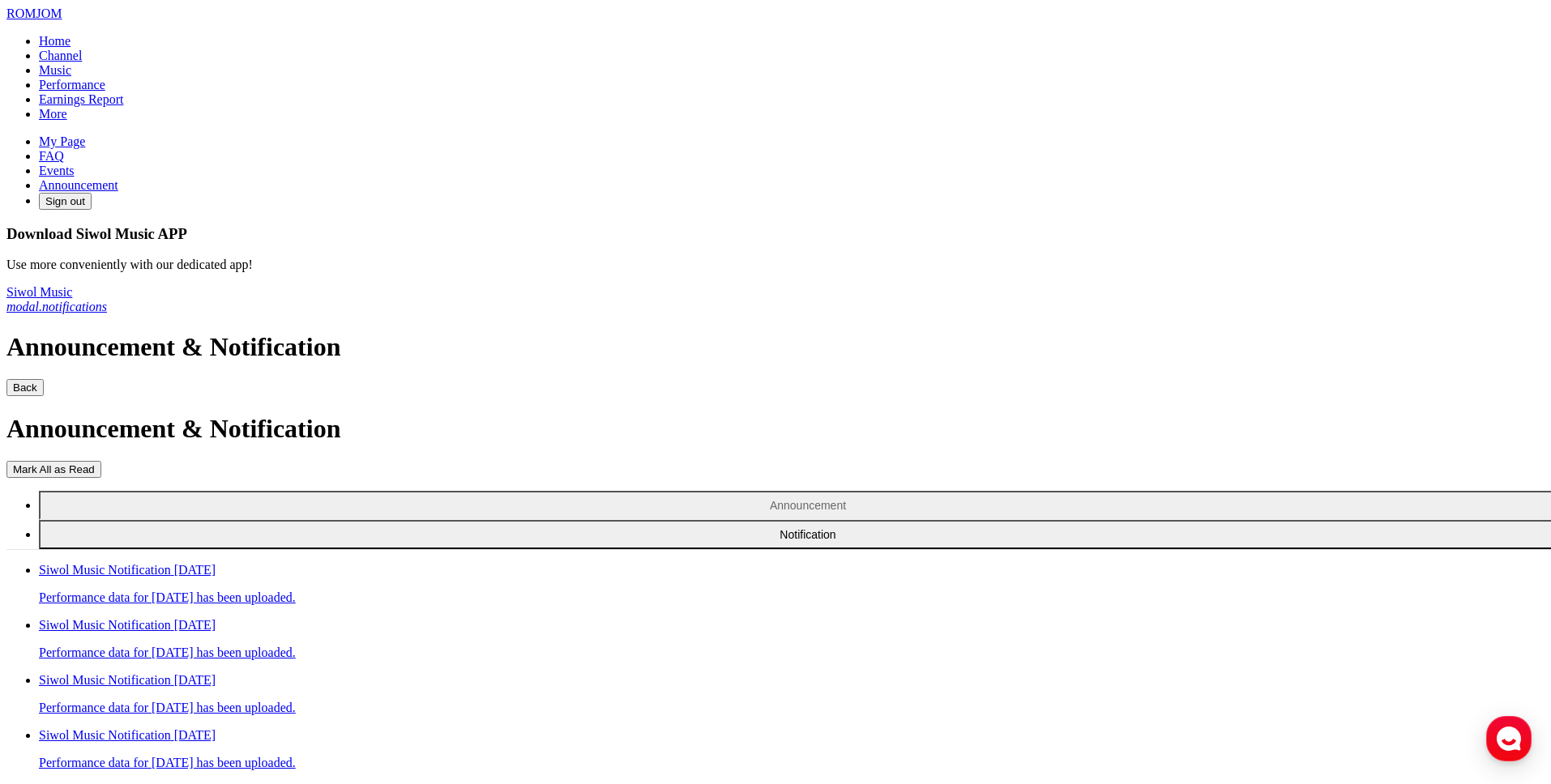
click at [70, 48] on link "Home" at bounding box center [55, 41] width 31 height 14
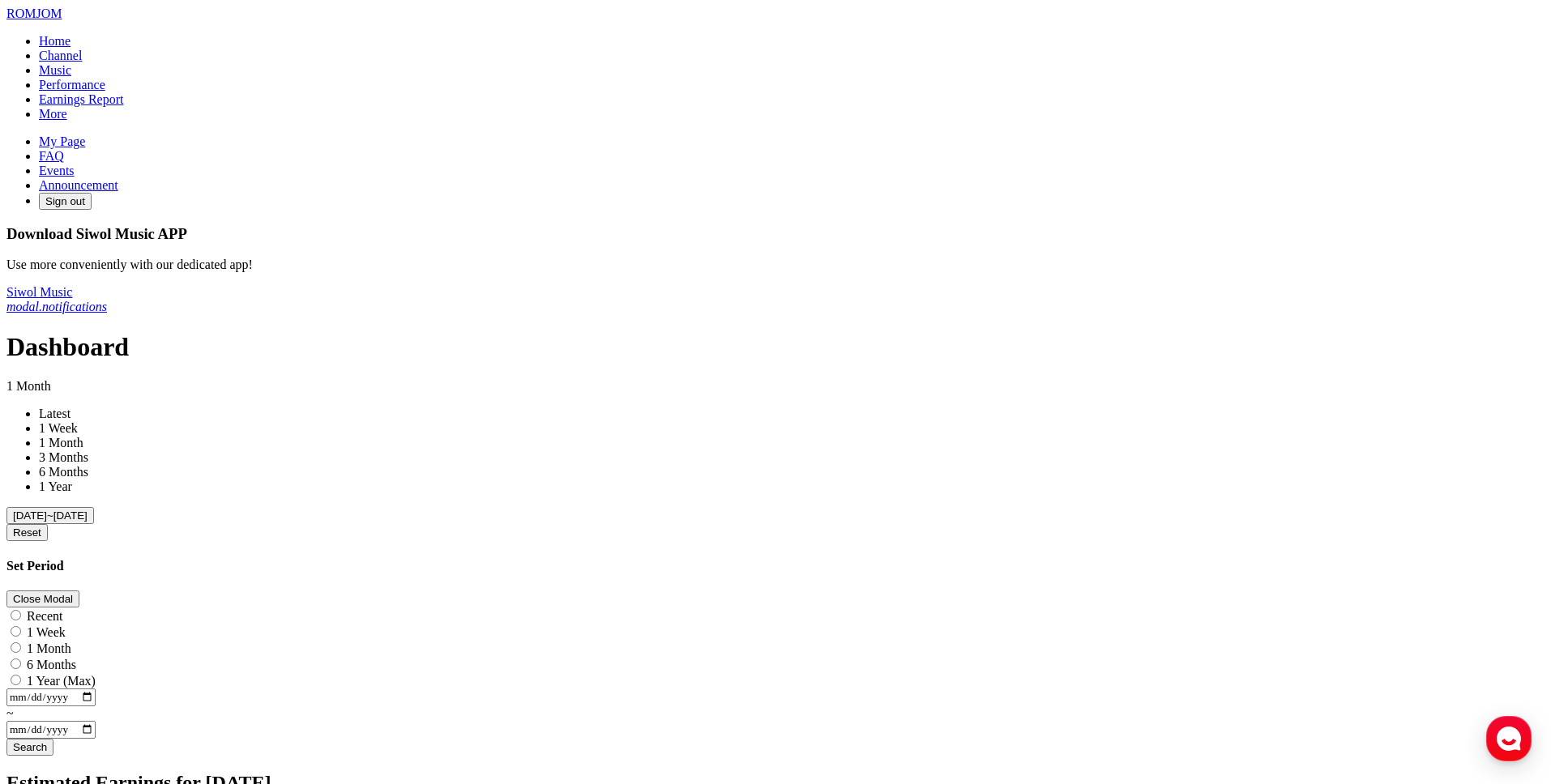
drag, startPoint x: 428, startPoint y: 275, endPoint x: 333, endPoint y: 265, distance: 95.5
drag, startPoint x: 373, startPoint y: 230, endPoint x: 257, endPoint y: 231, distance: 116.0
copy span "[DATE] as of"
